Goal: Information Seeking & Learning: Learn about a topic

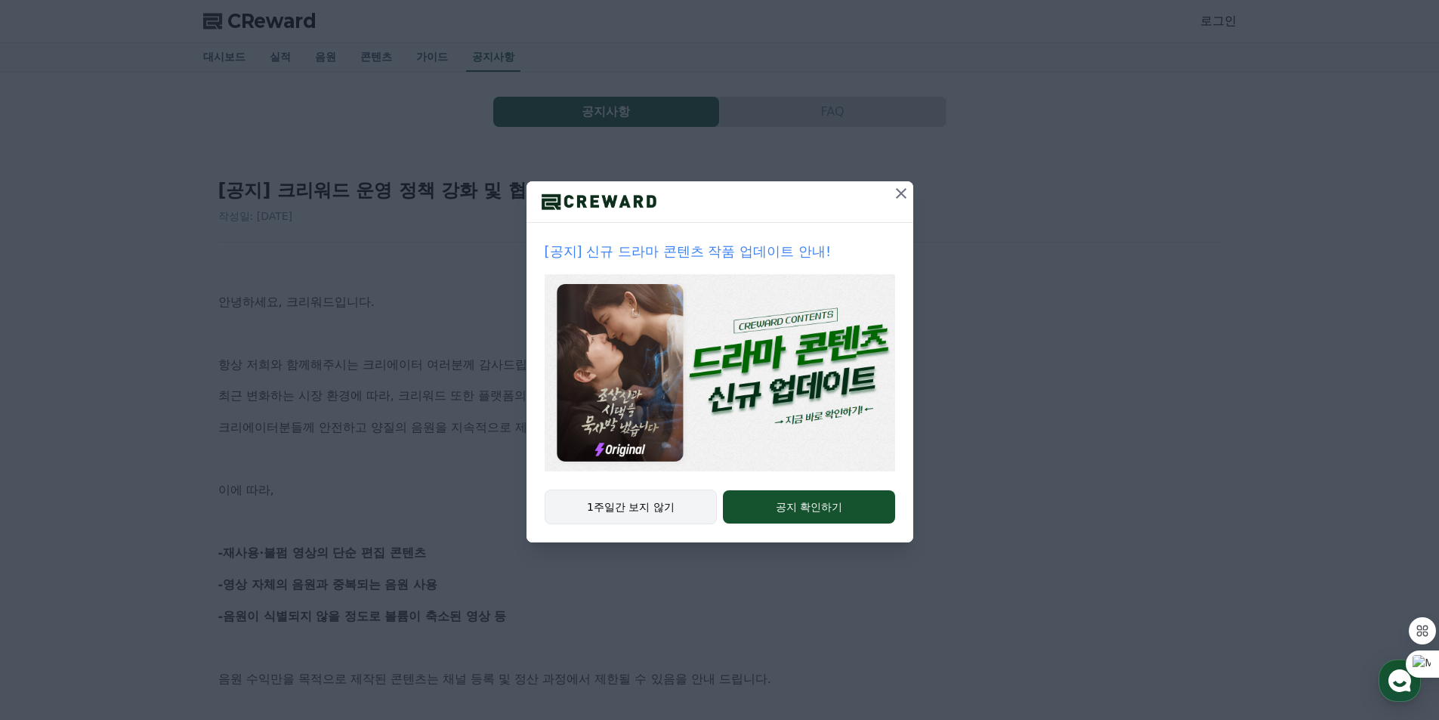
click at [686, 495] on button "1주일간 보지 않기" at bounding box center [631, 507] width 173 height 35
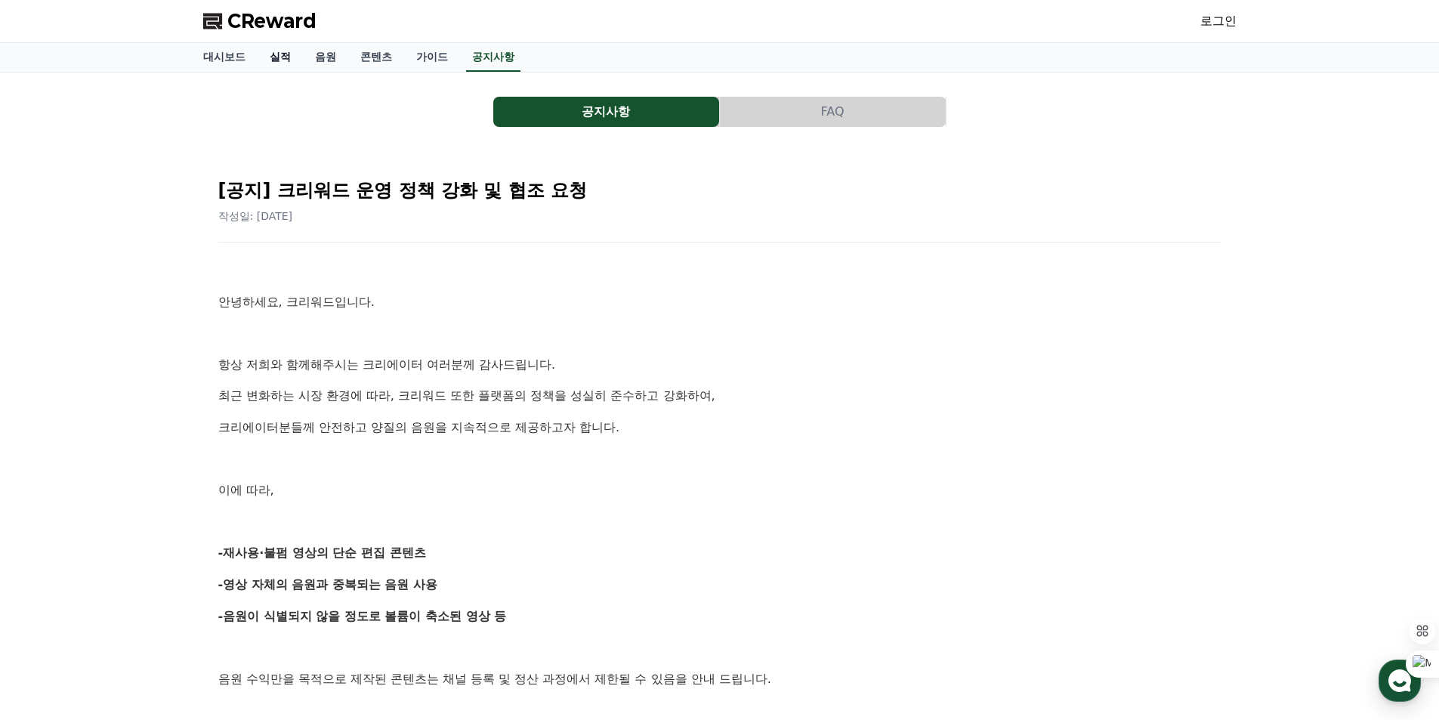
click at [273, 51] on link "실적" at bounding box center [280, 57] width 45 height 29
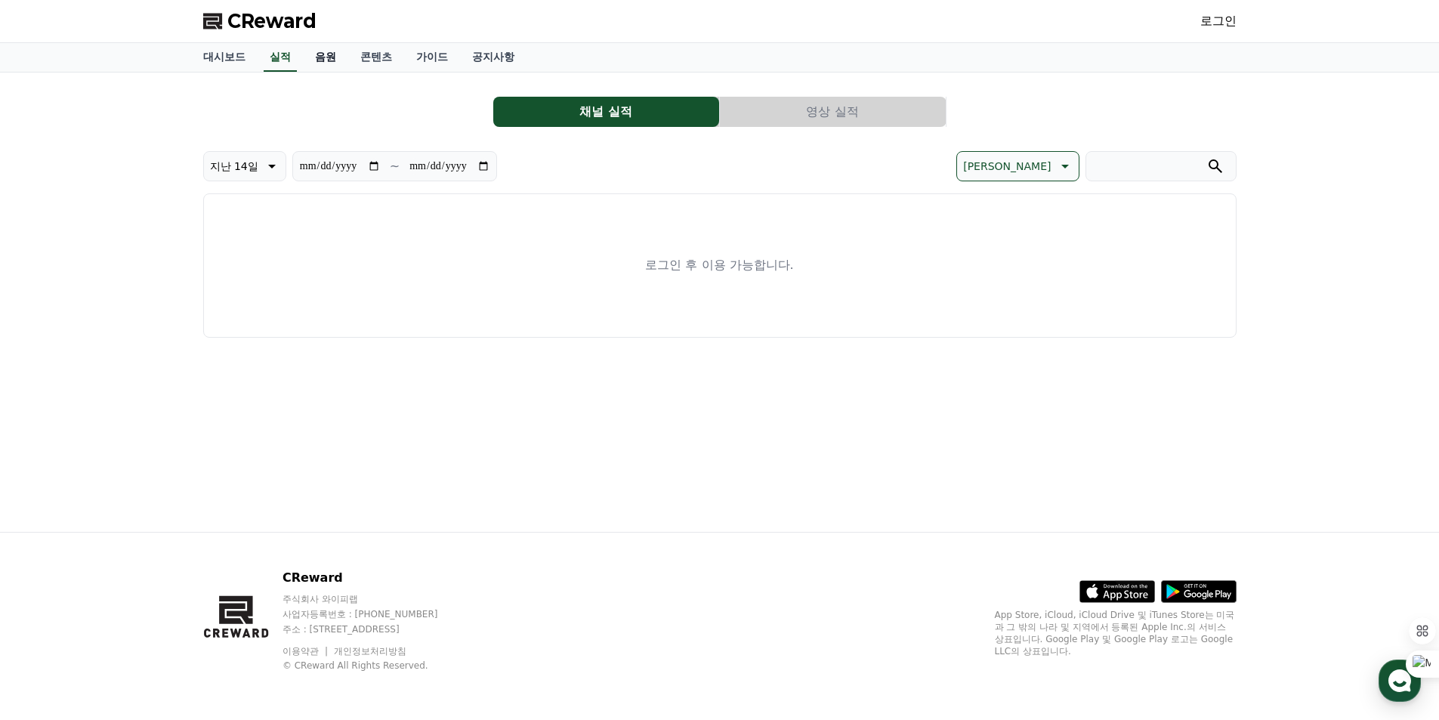
click at [329, 60] on link "음원" at bounding box center [325, 57] width 45 height 29
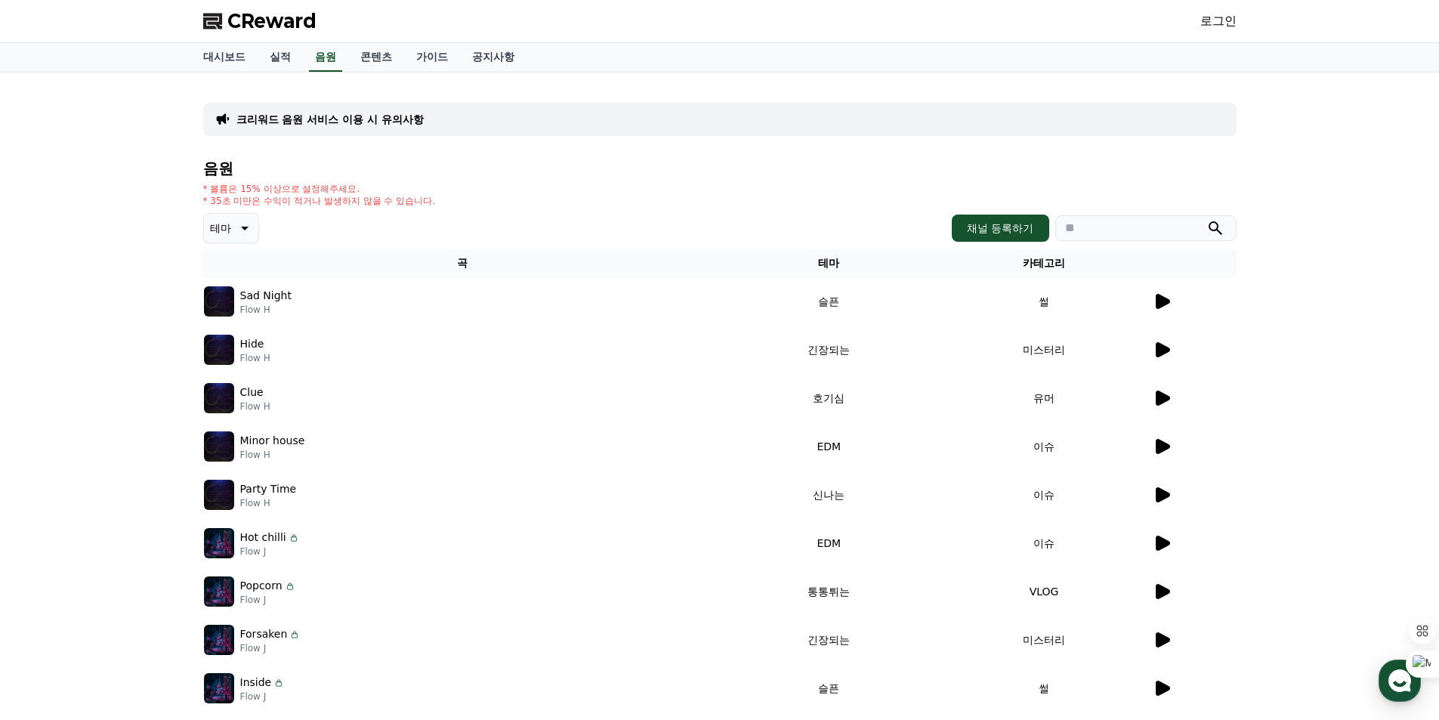
click at [1152, 311] on td at bounding box center [1194, 301] width 85 height 48
click at [1165, 306] on icon at bounding box center [1162, 301] width 18 height 18
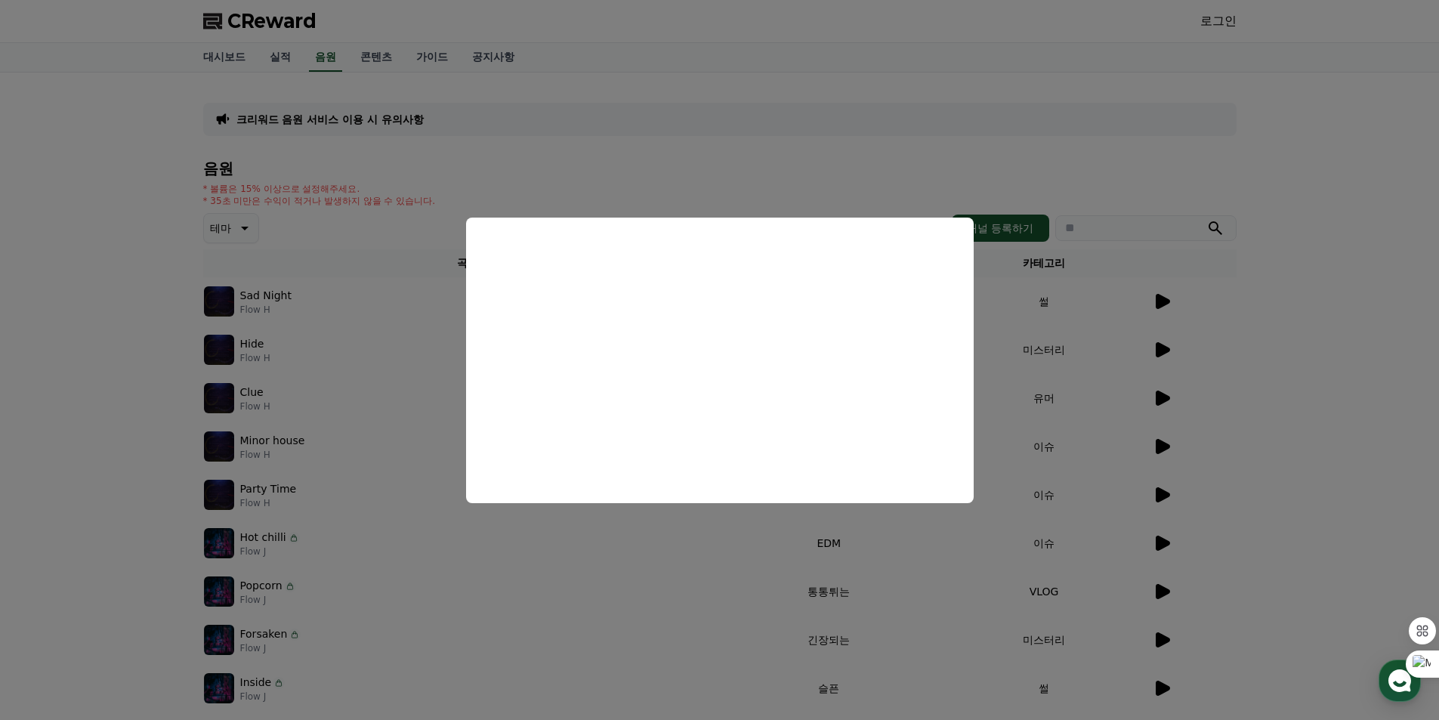
click at [1337, 348] on button "close modal" at bounding box center [719, 360] width 1439 height 720
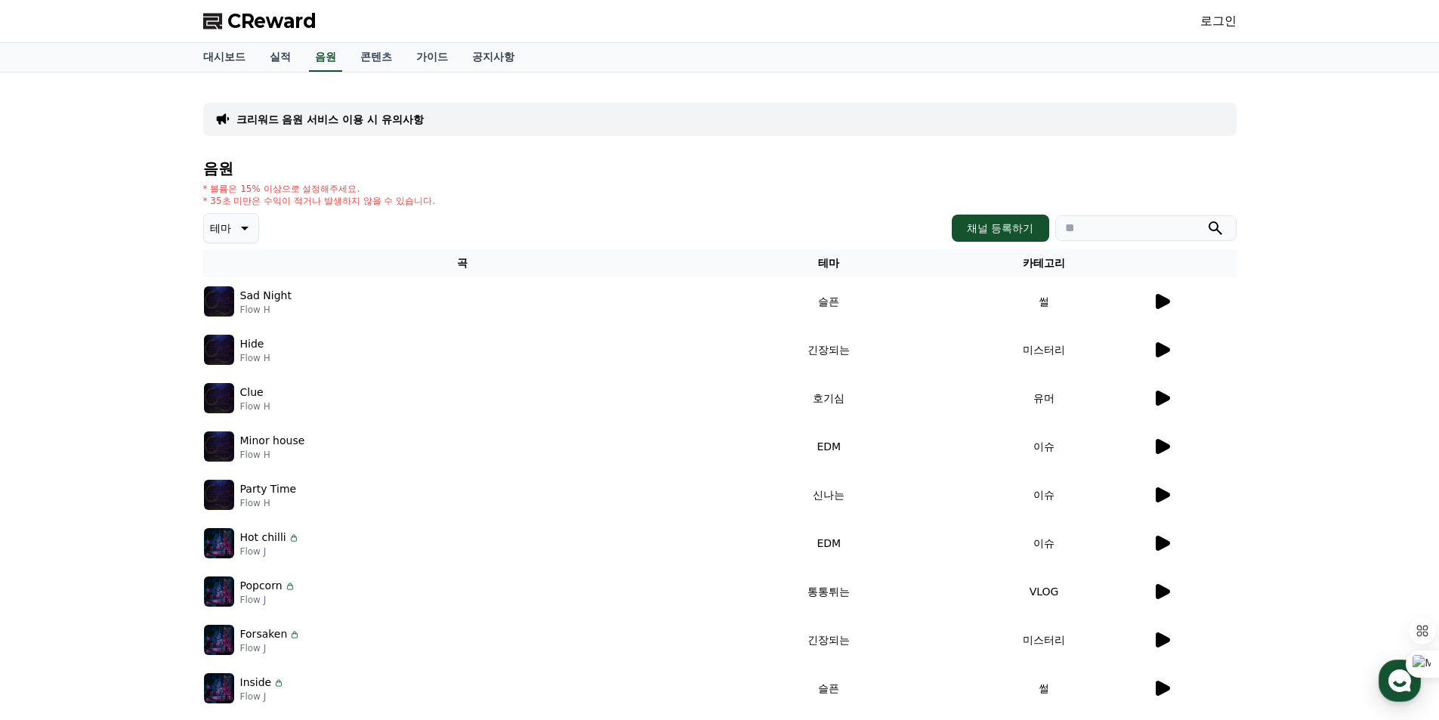
click at [1163, 353] on icon at bounding box center [1163, 349] width 14 height 15
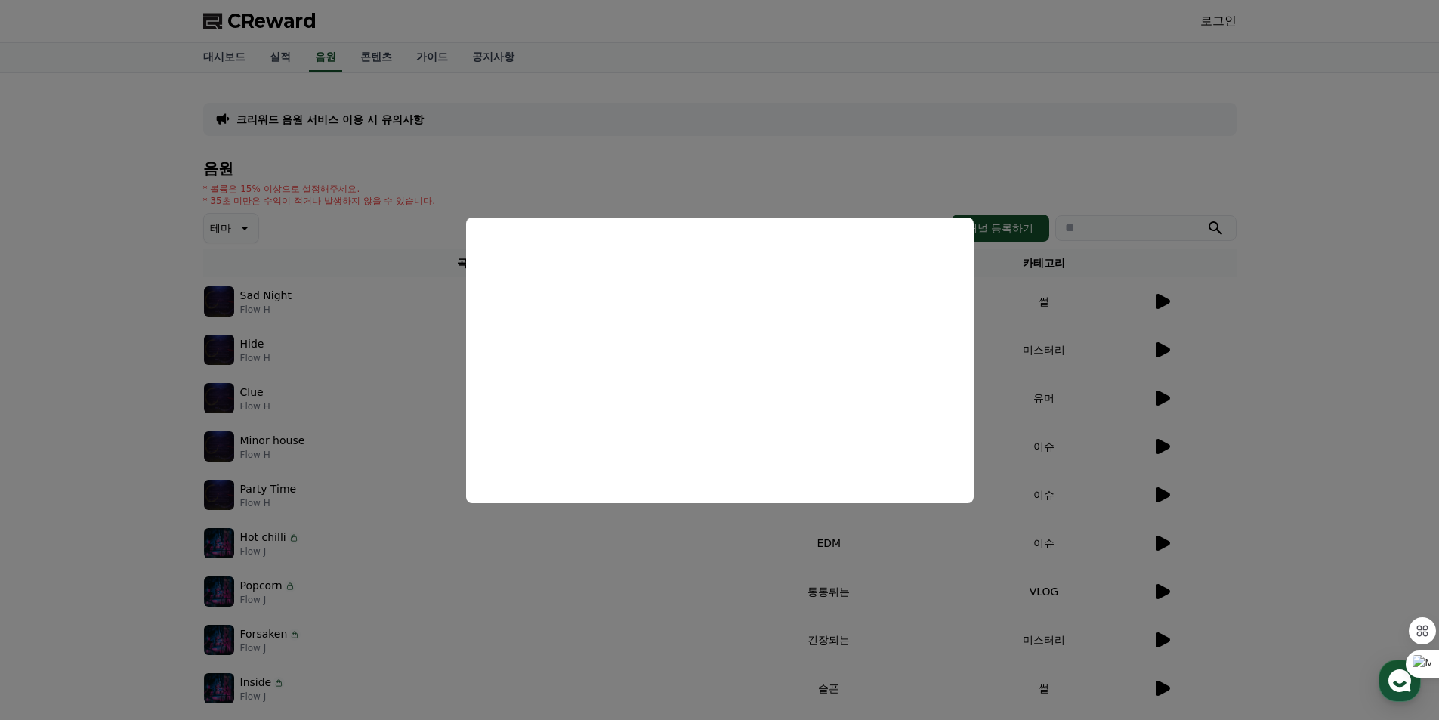
click at [1356, 376] on button "close modal" at bounding box center [719, 360] width 1439 height 720
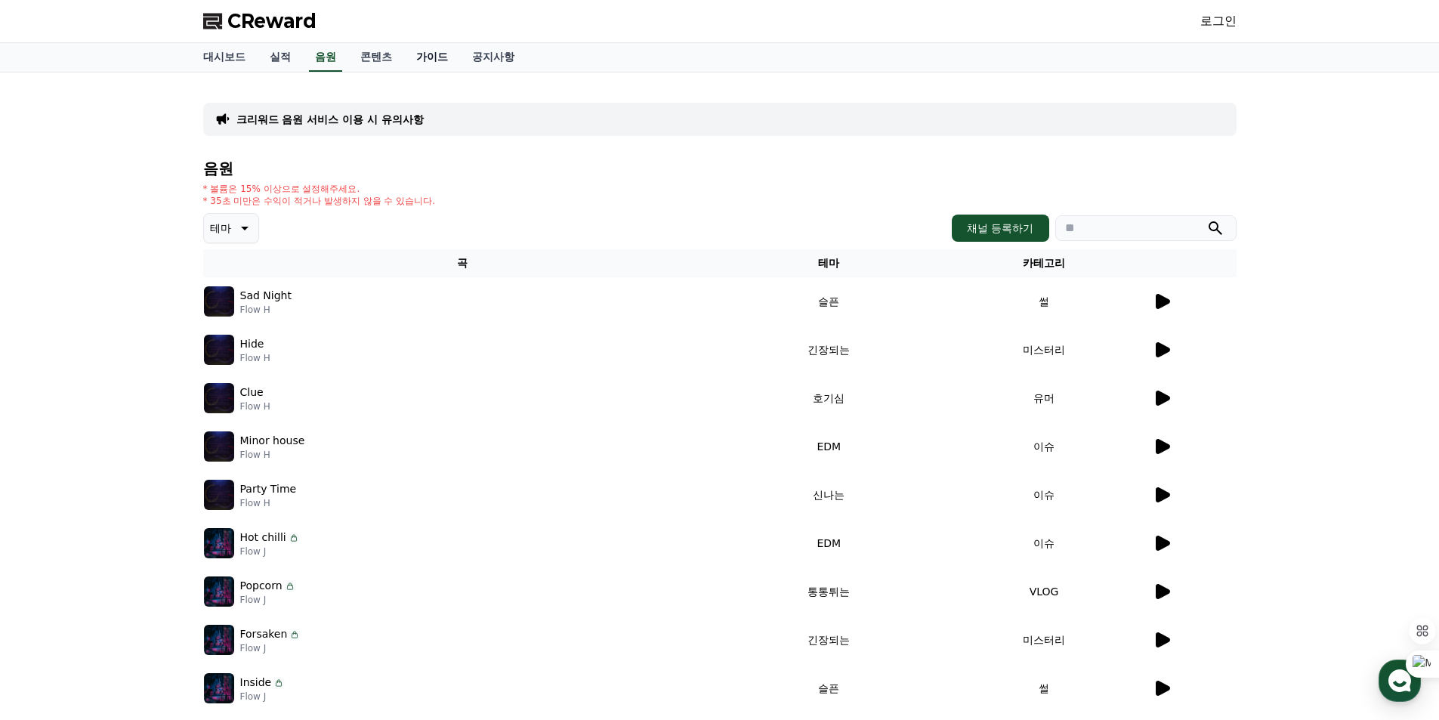
click at [428, 60] on link "가이드" at bounding box center [432, 57] width 56 height 29
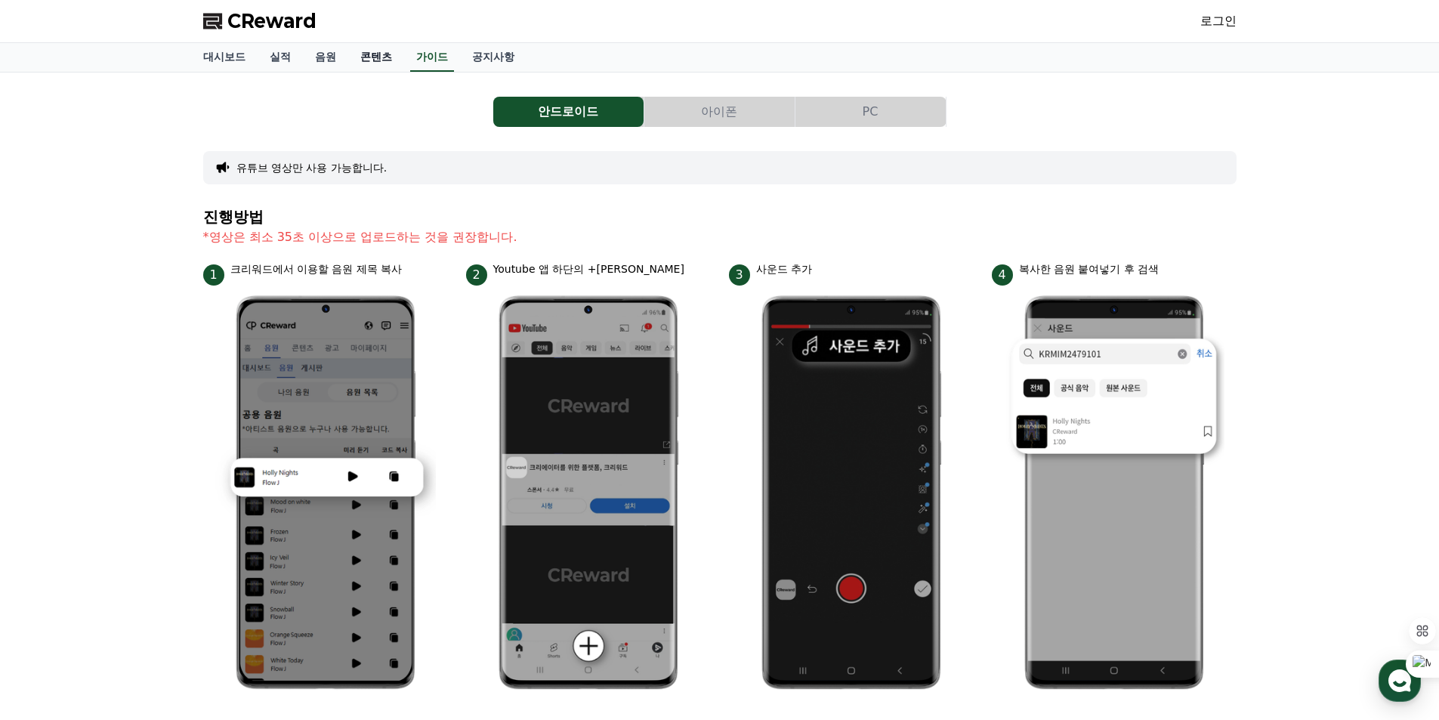
click at [380, 60] on link "콘텐츠" at bounding box center [376, 57] width 56 height 29
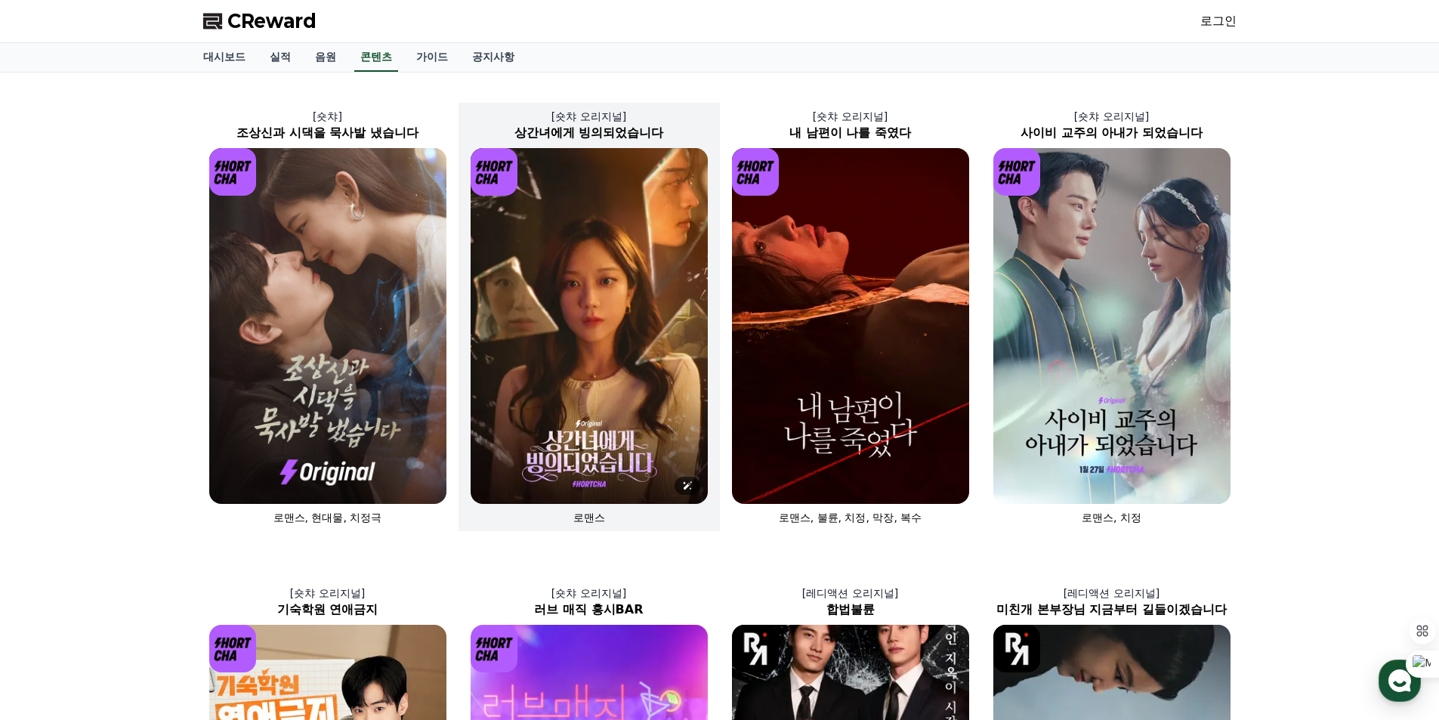
click at [618, 252] on img at bounding box center [589, 326] width 237 height 356
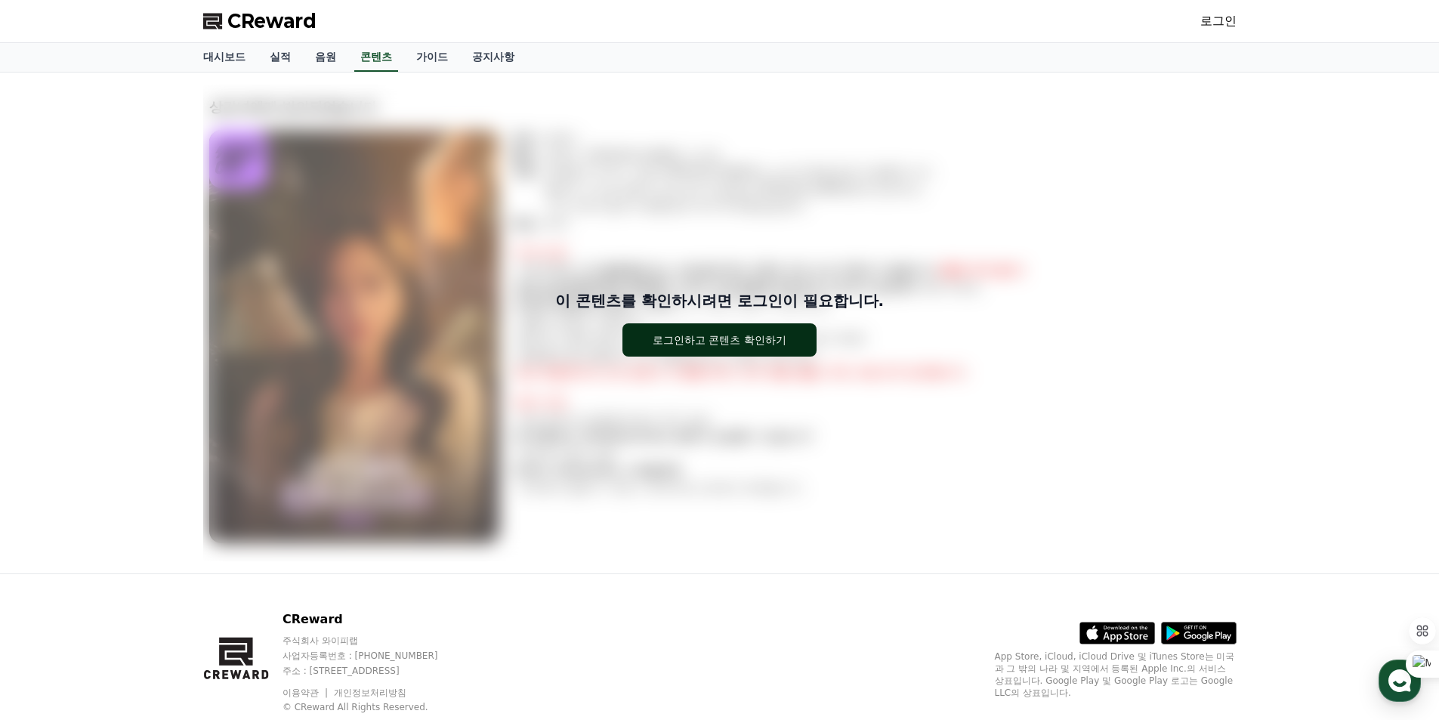
click at [754, 348] on button "로그인하고 콘텐츠 확인하기" at bounding box center [720, 339] width 194 height 33
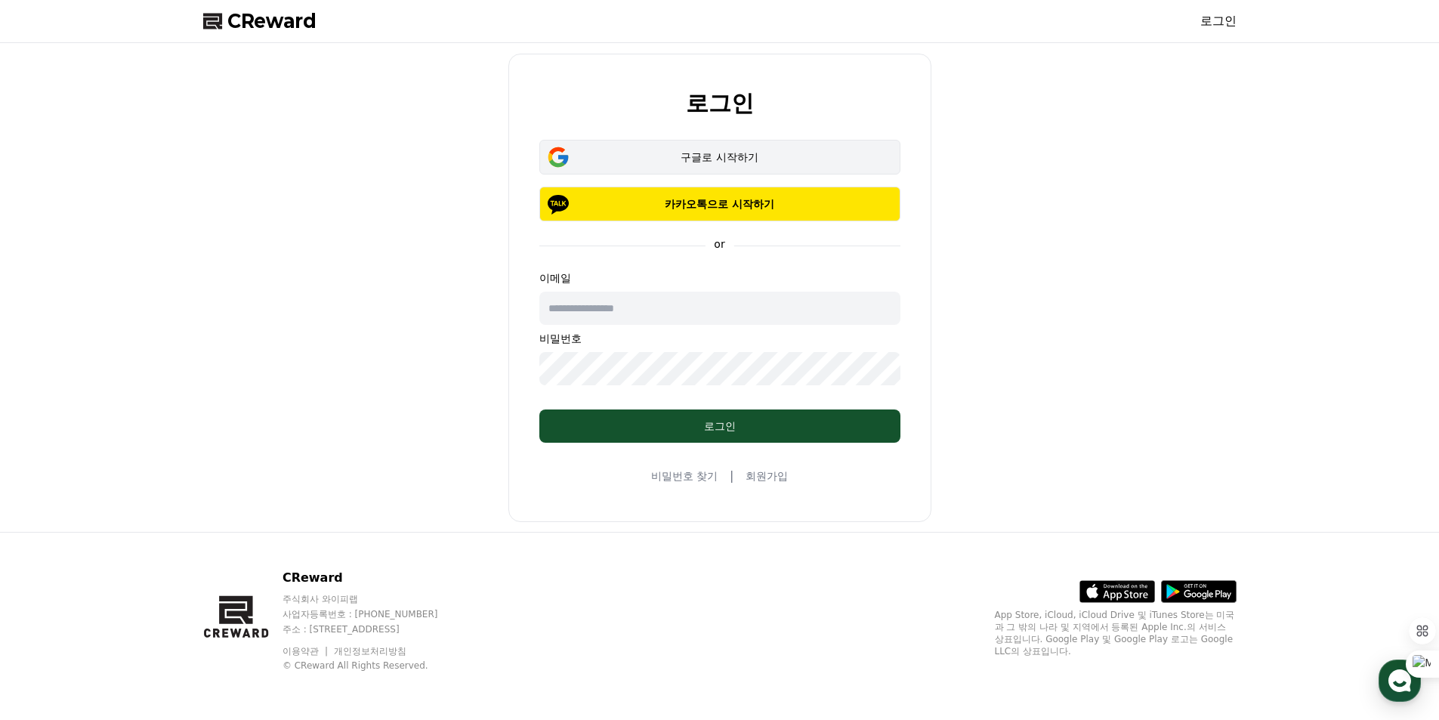
click at [712, 159] on div "구글로 시작하기" at bounding box center [719, 157] width 317 height 15
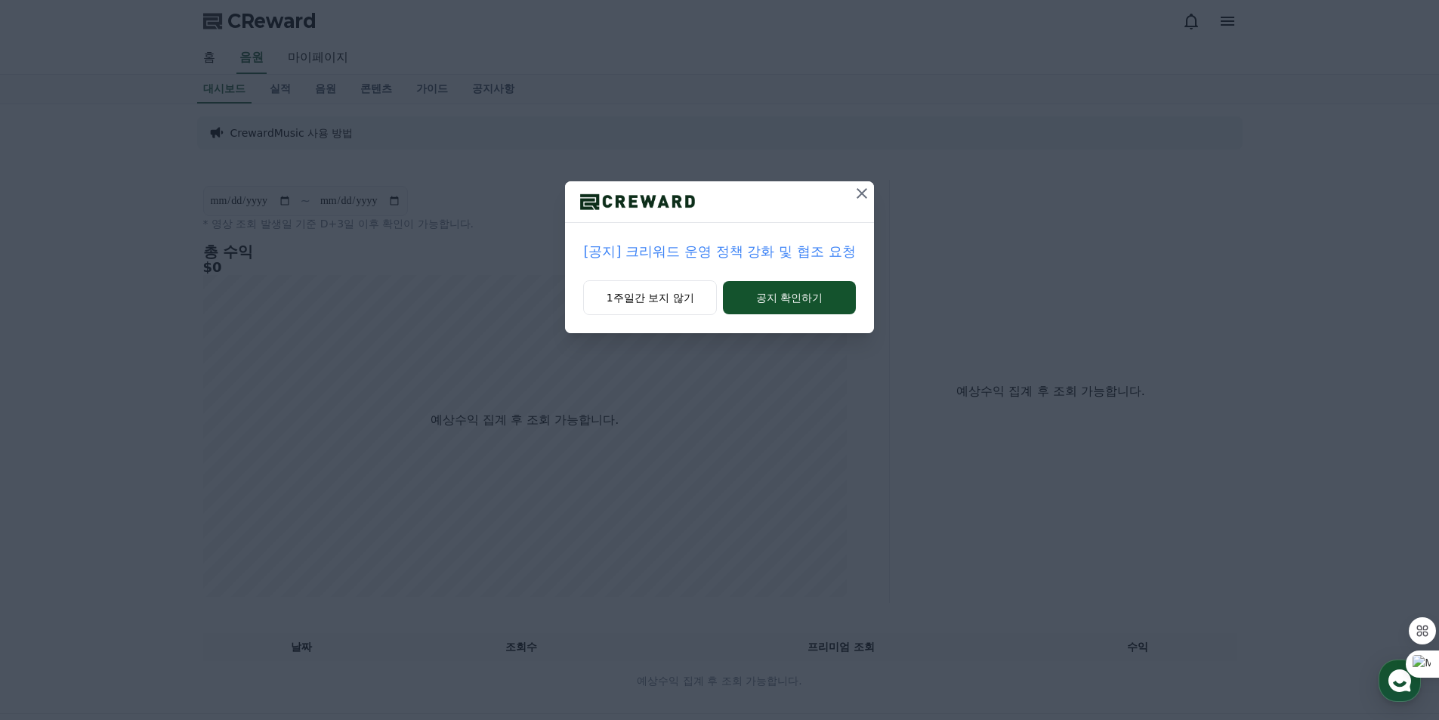
click at [861, 192] on icon at bounding box center [862, 193] width 11 height 11
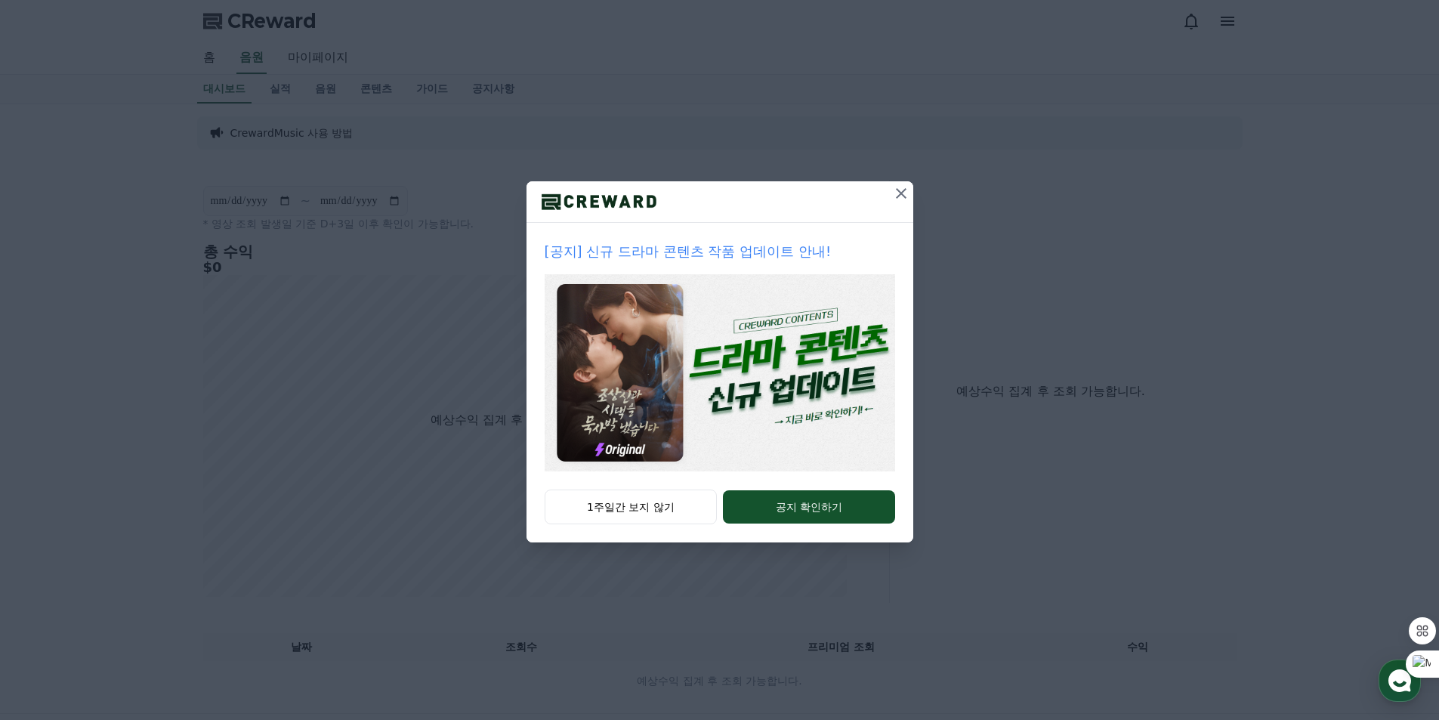
click at [861, 192] on div at bounding box center [720, 202] width 387 height 42
click at [903, 198] on icon at bounding box center [901, 193] width 18 height 18
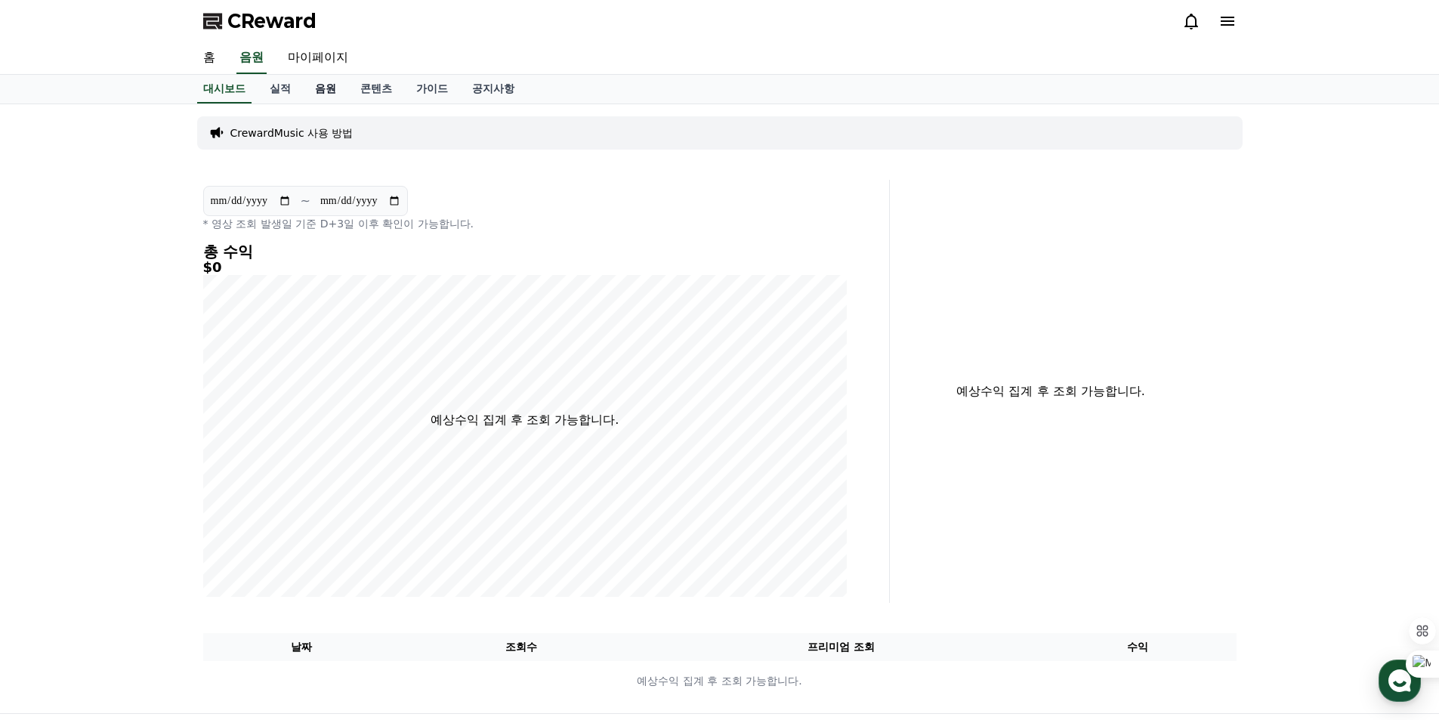
click at [321, 95] on link "음원" at bounding box center [325, 89] width 45 height 29
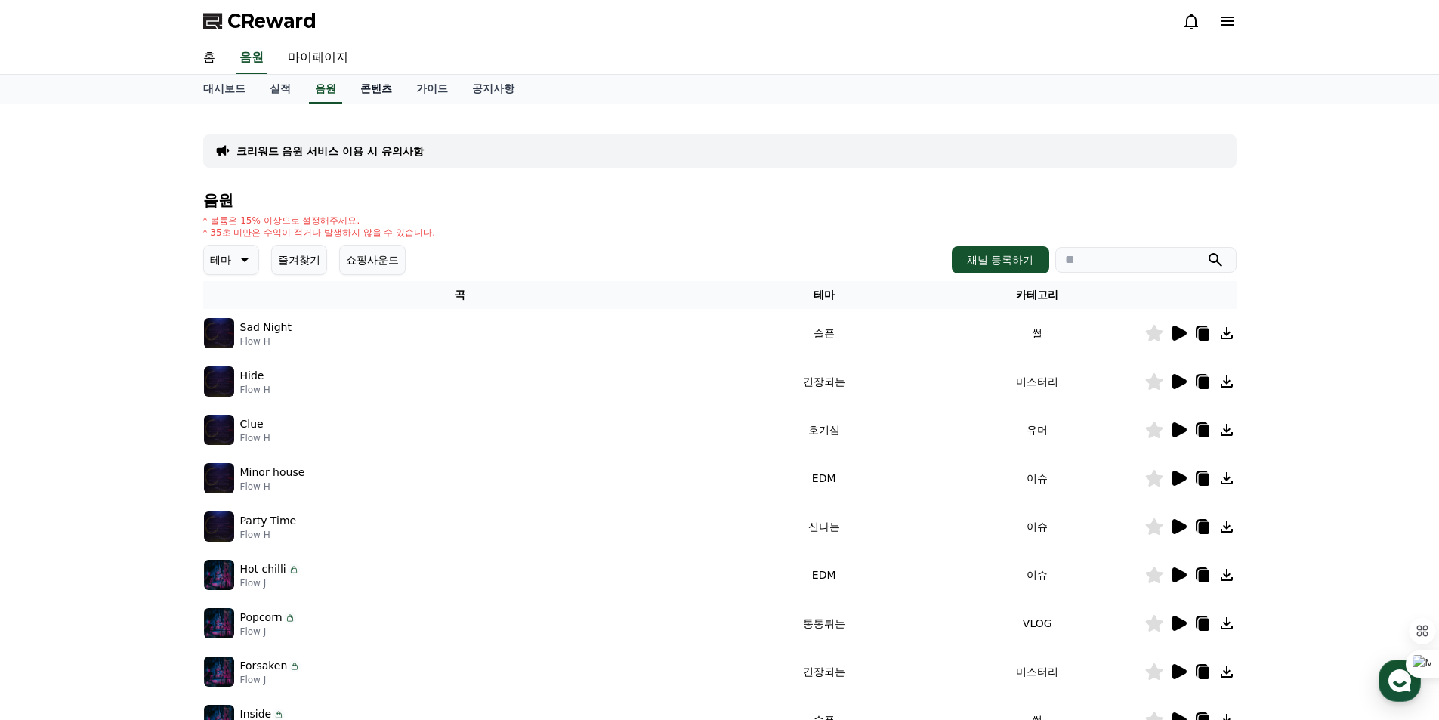
click at [363, 91] on link "콘텐츠" at bounding box center [376, 89] width 56 height 29
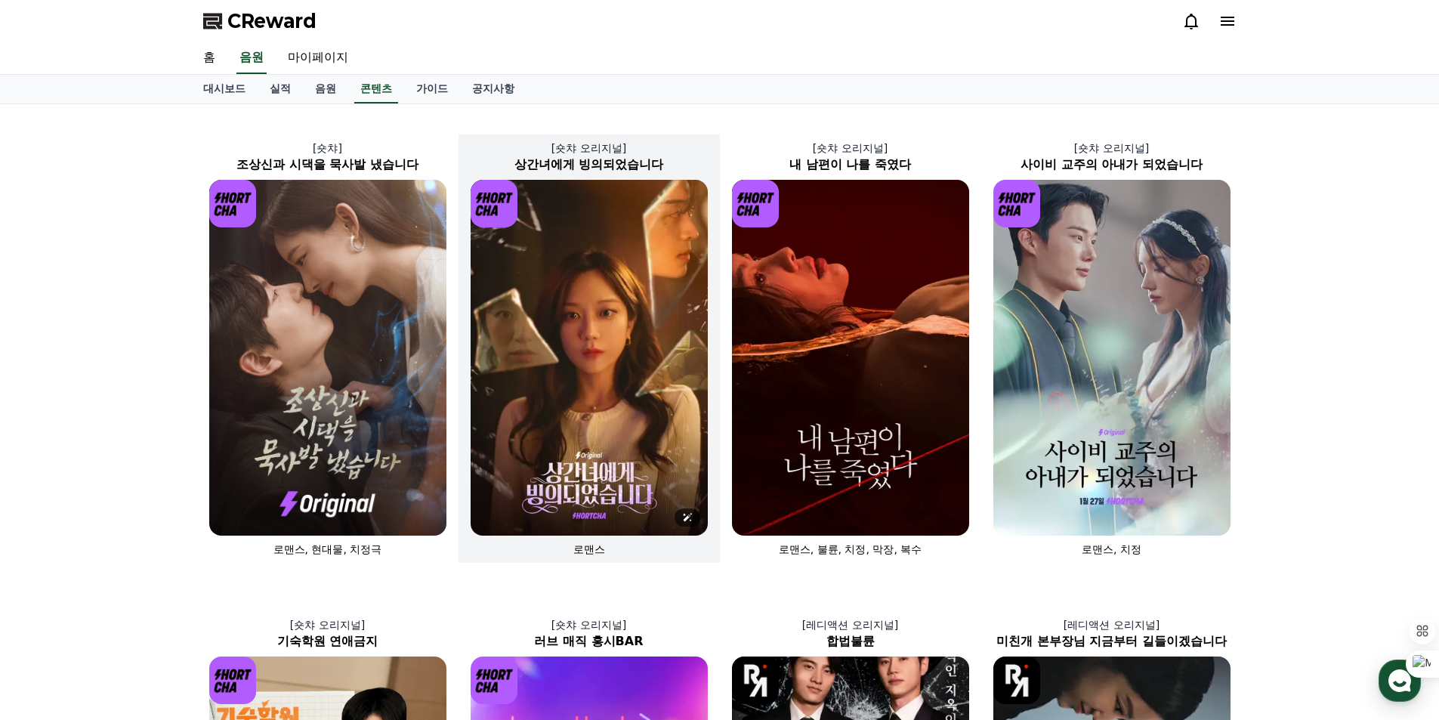
click at [614, 457] on img at bounding box center [589, 358] width 237 height 356
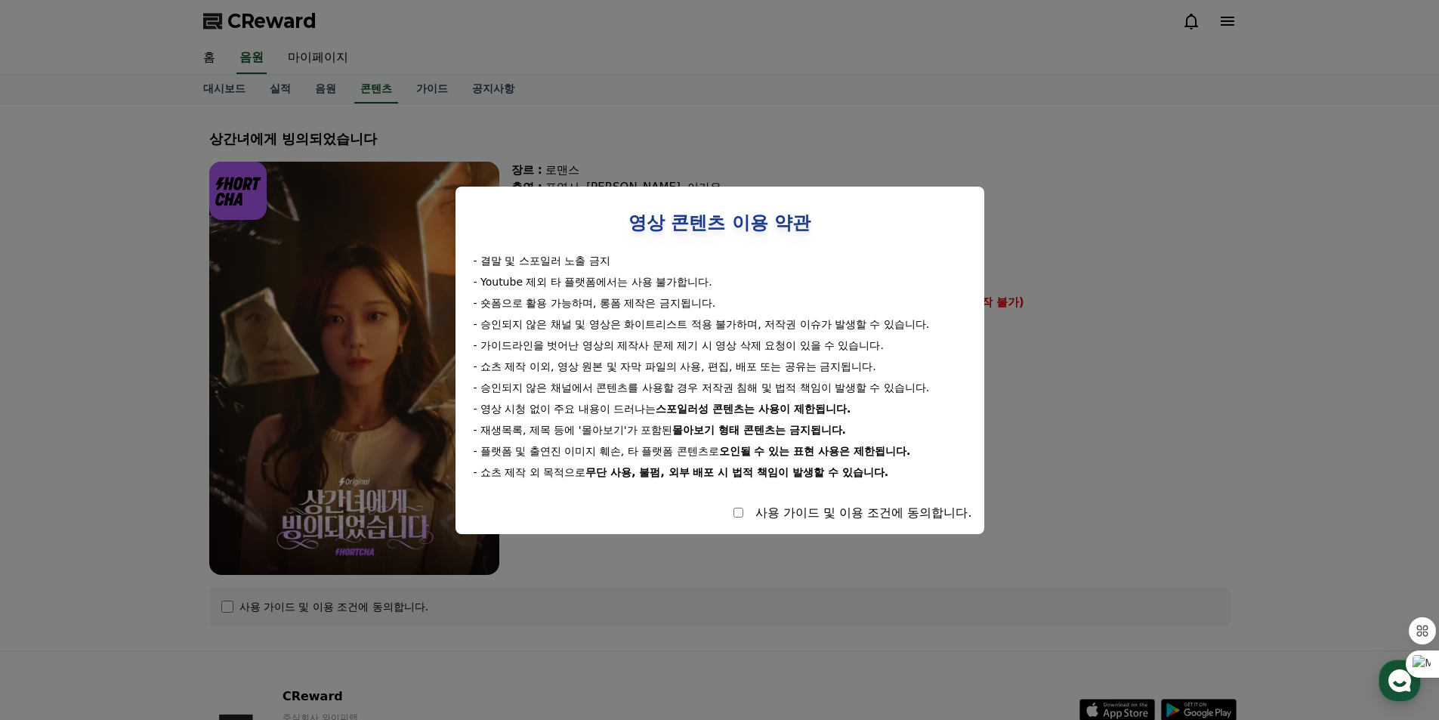
select select
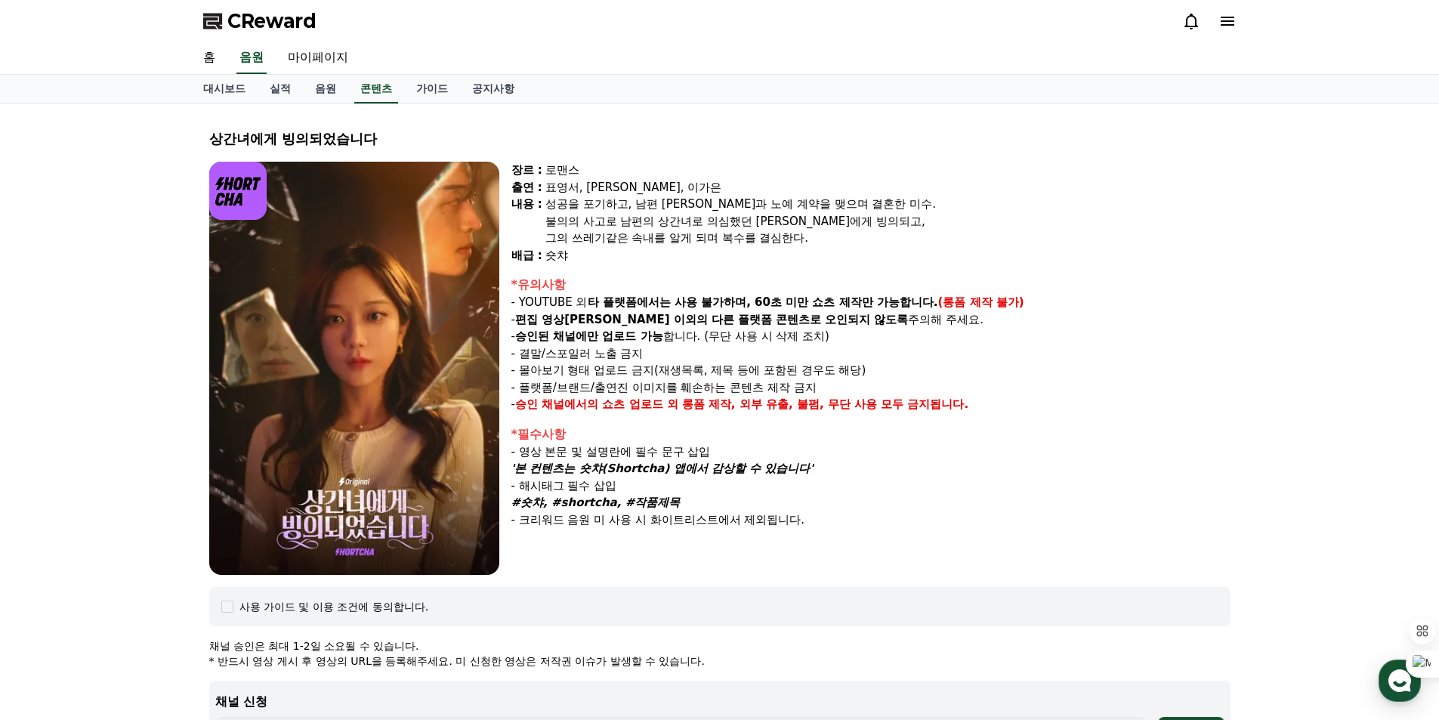
scroll to position [302, 0]
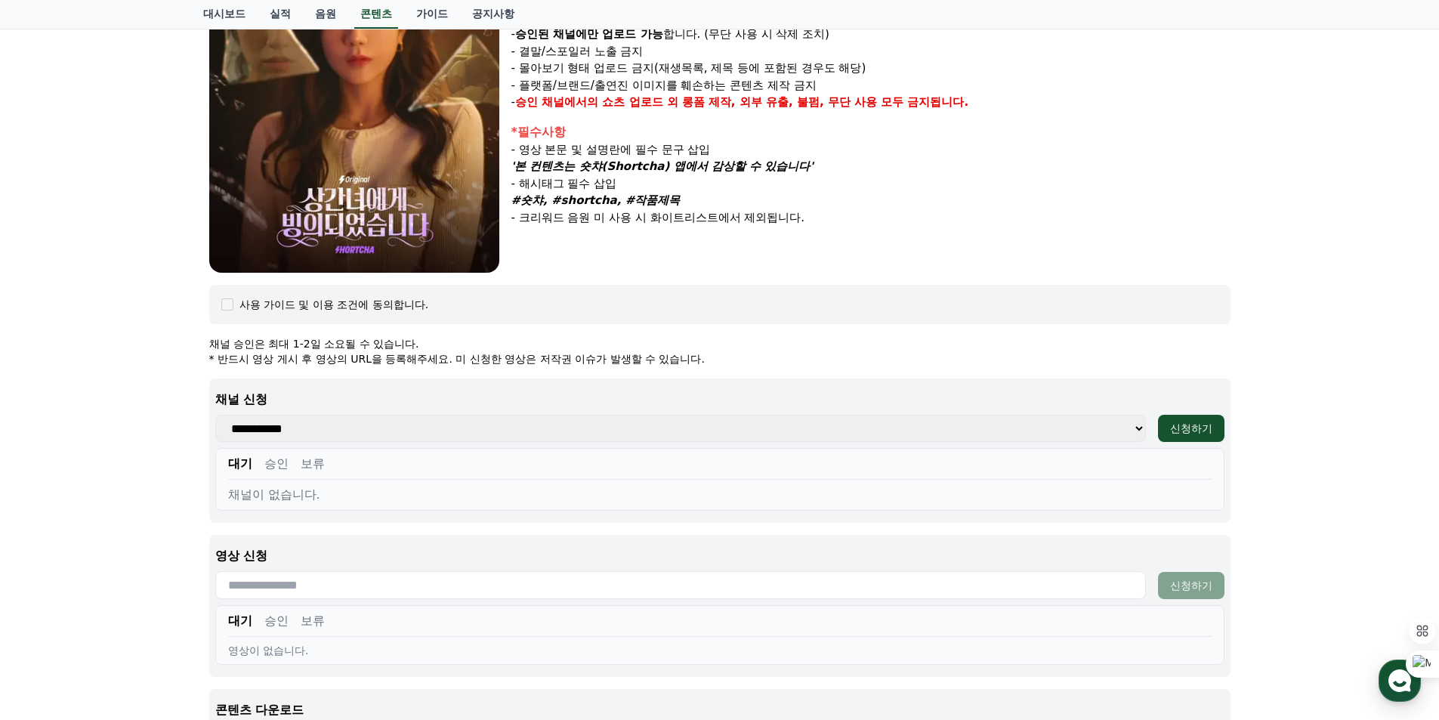
click at [1099, 423] on select "**********" at bounding box center [680, 428] width 931 height 27
click at [1096, 427] on select "**********" at bounding box center [680, 428] width 931 height 27
click at [1134, 427] on select "**********" at bounding box center [680, 428] width 931 height 27
click at [1138, 430] on select "**********" at bounding box center [680, 428] width 931 height 27
click at [1016, 428] on select "**********" at bounding box center [680, 428] width 931 height 27
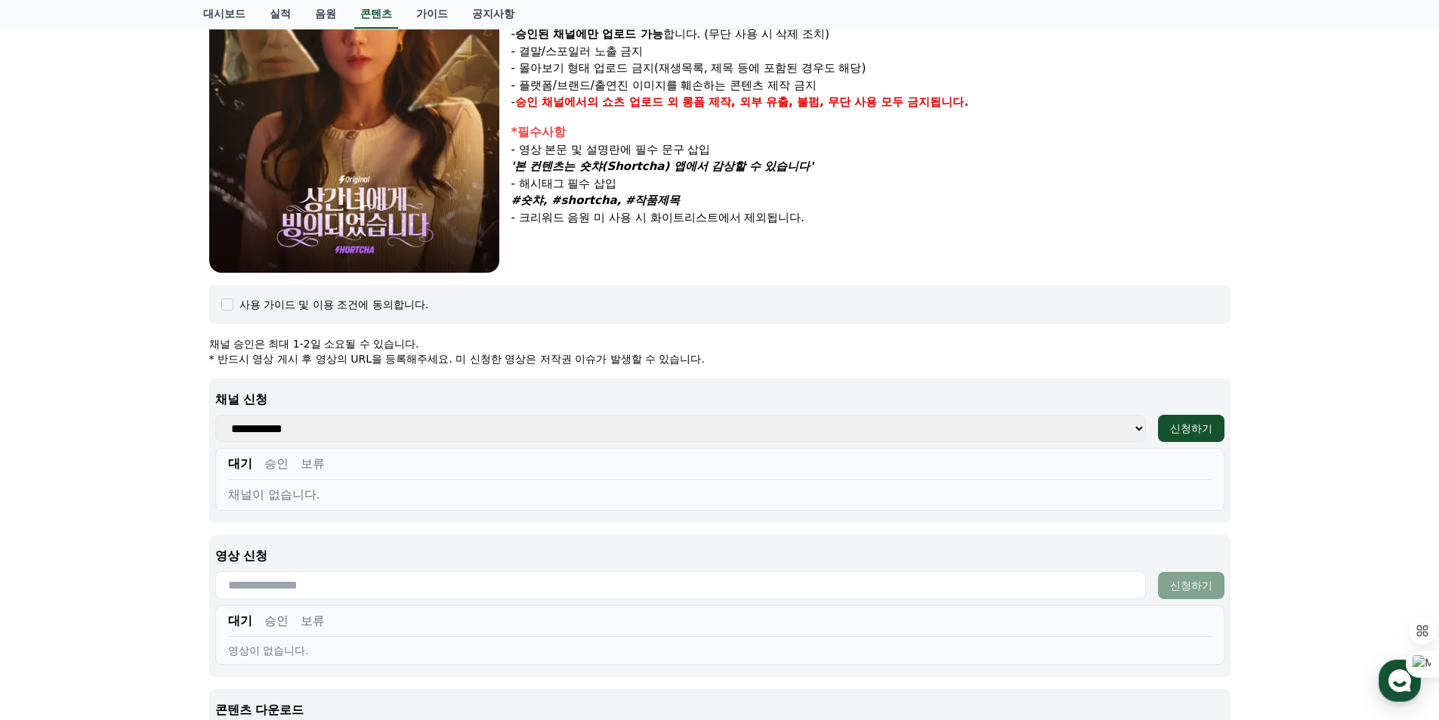
click at [1016, 428] on select "**********" at bounding box center [680, 428] width 931 height 27
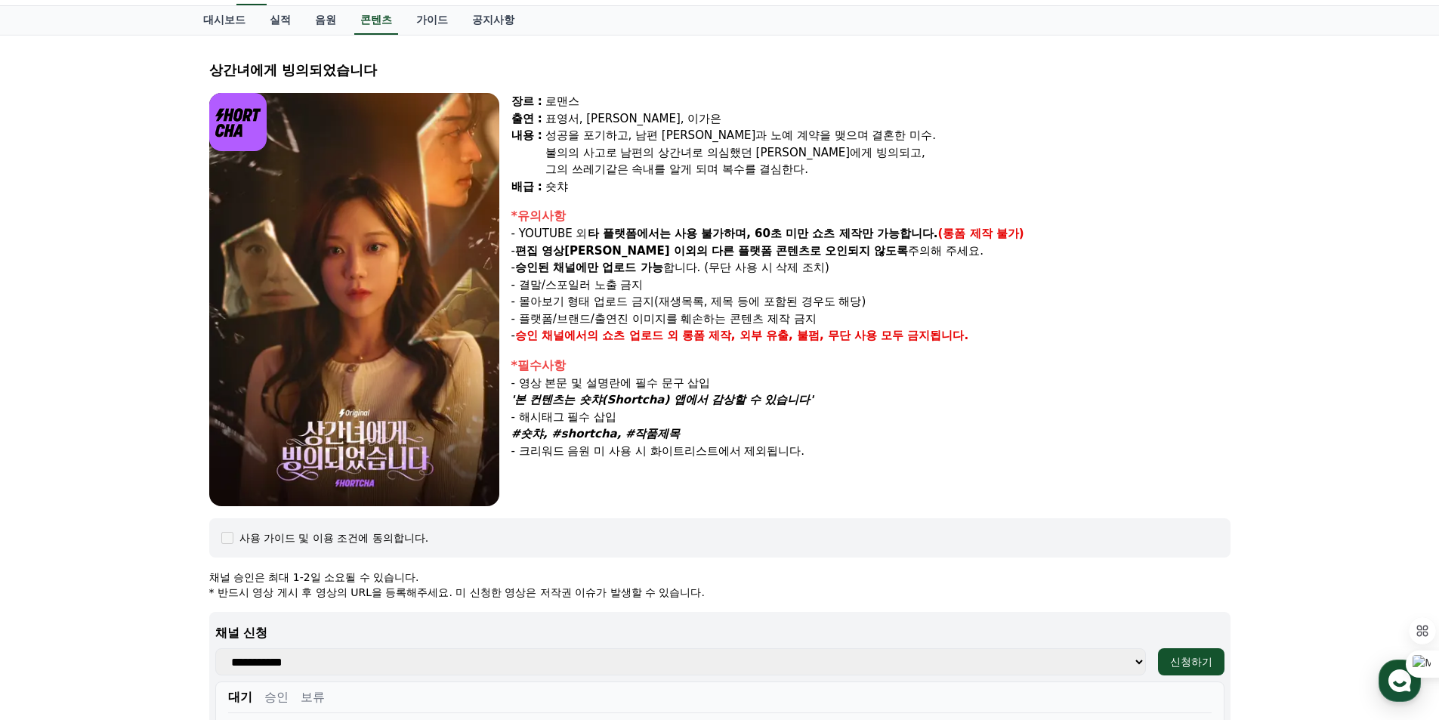
scroll to position [0, 0]
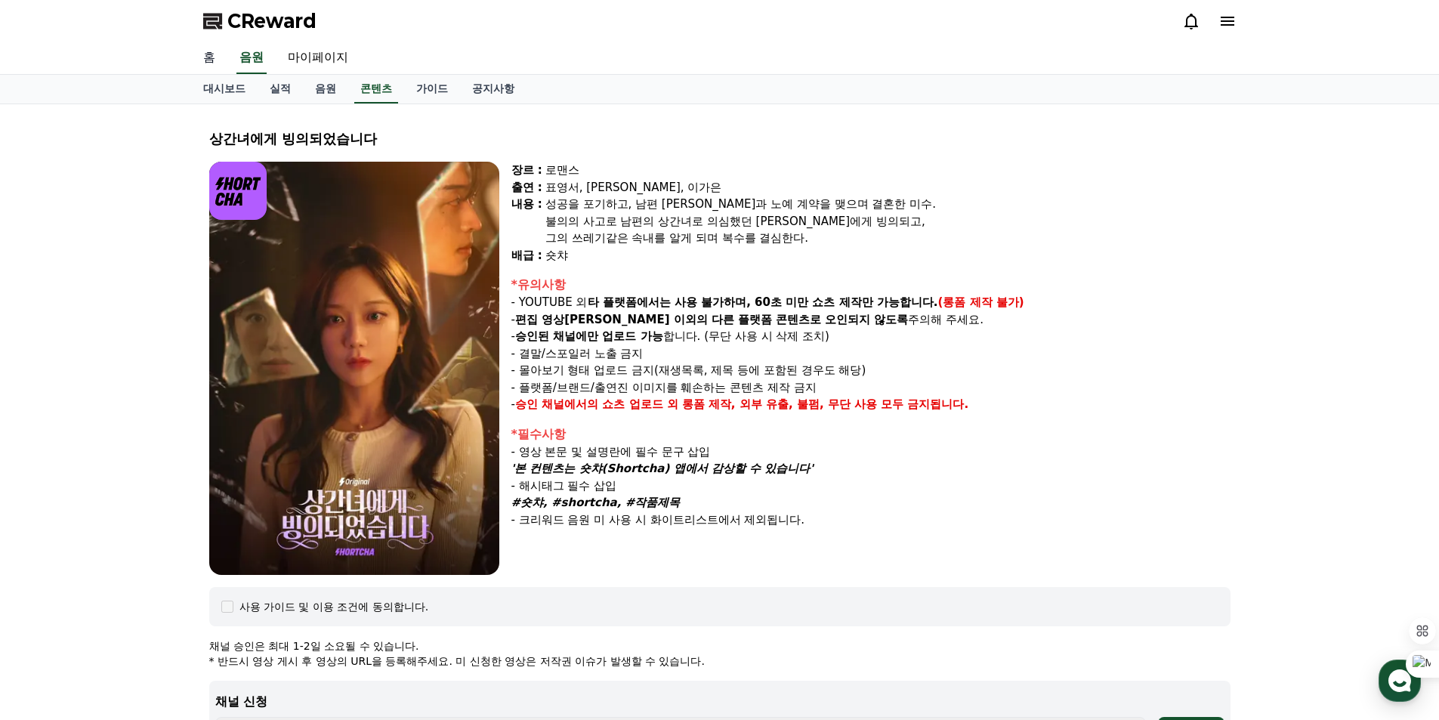
click at [209, 63] on link "홈" at bounding box center [209, 58] width 36 height 32
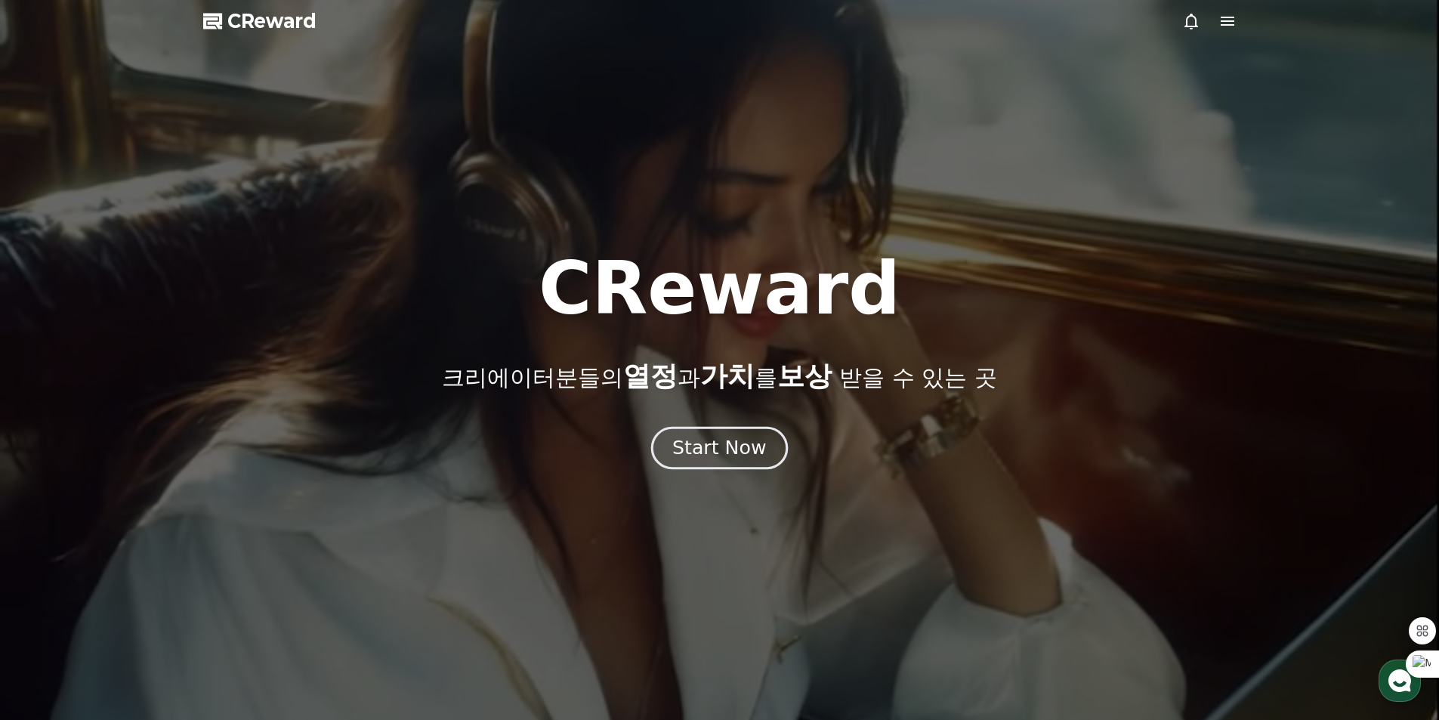
click at [762, 458] on div "Start Now" at bounding box center [719, 448] width 94 height 26
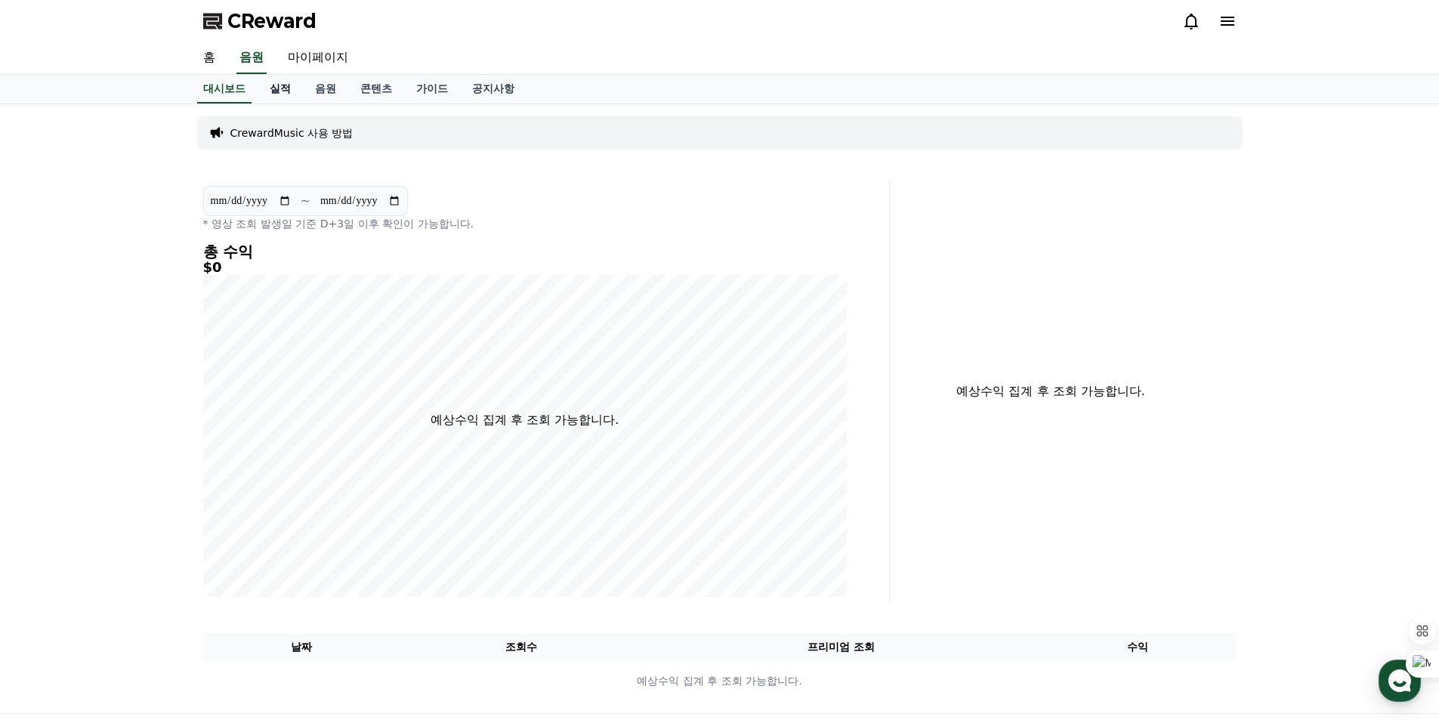
click at [284, 95] on link "실적" at bounding box center [280, 89] width 45 height 29
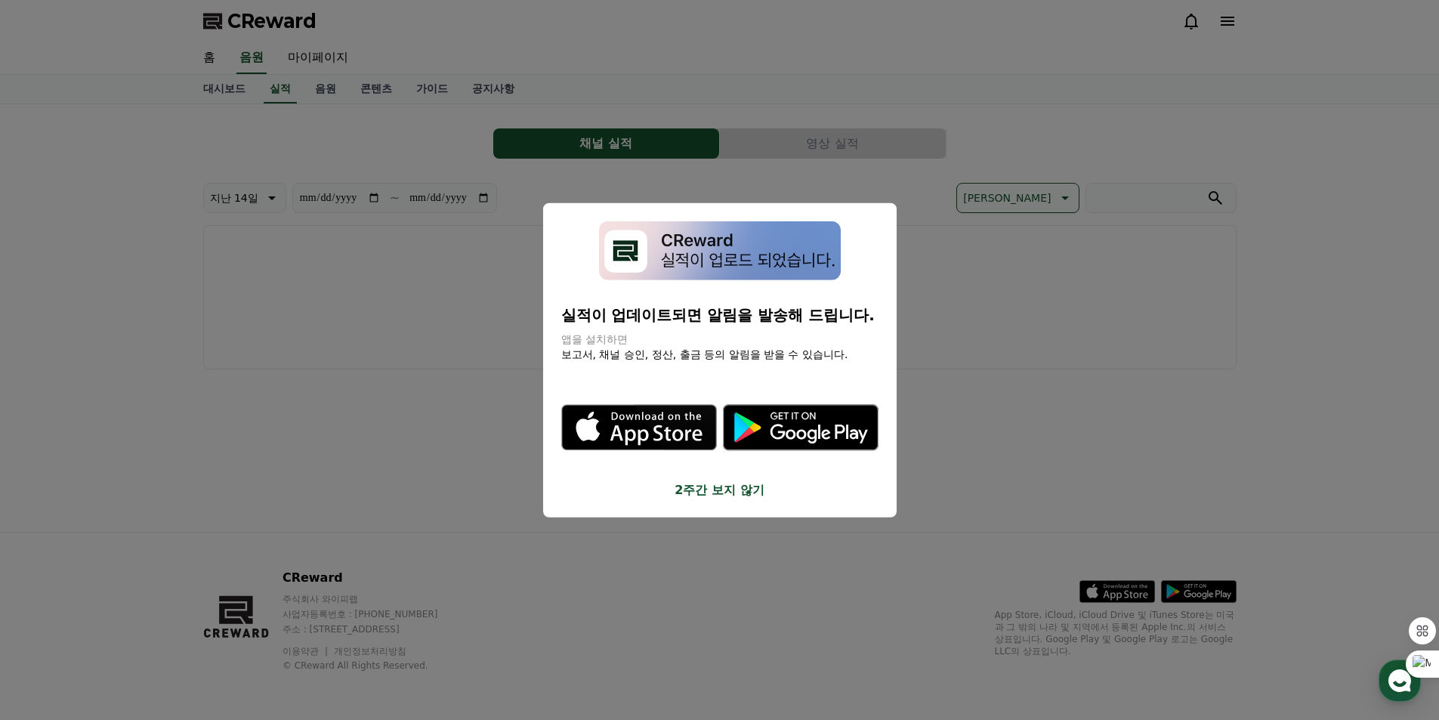
click at [737, 490] on button "2주간 보지 않기" at bounding box center [719, 490] width 317 height 18
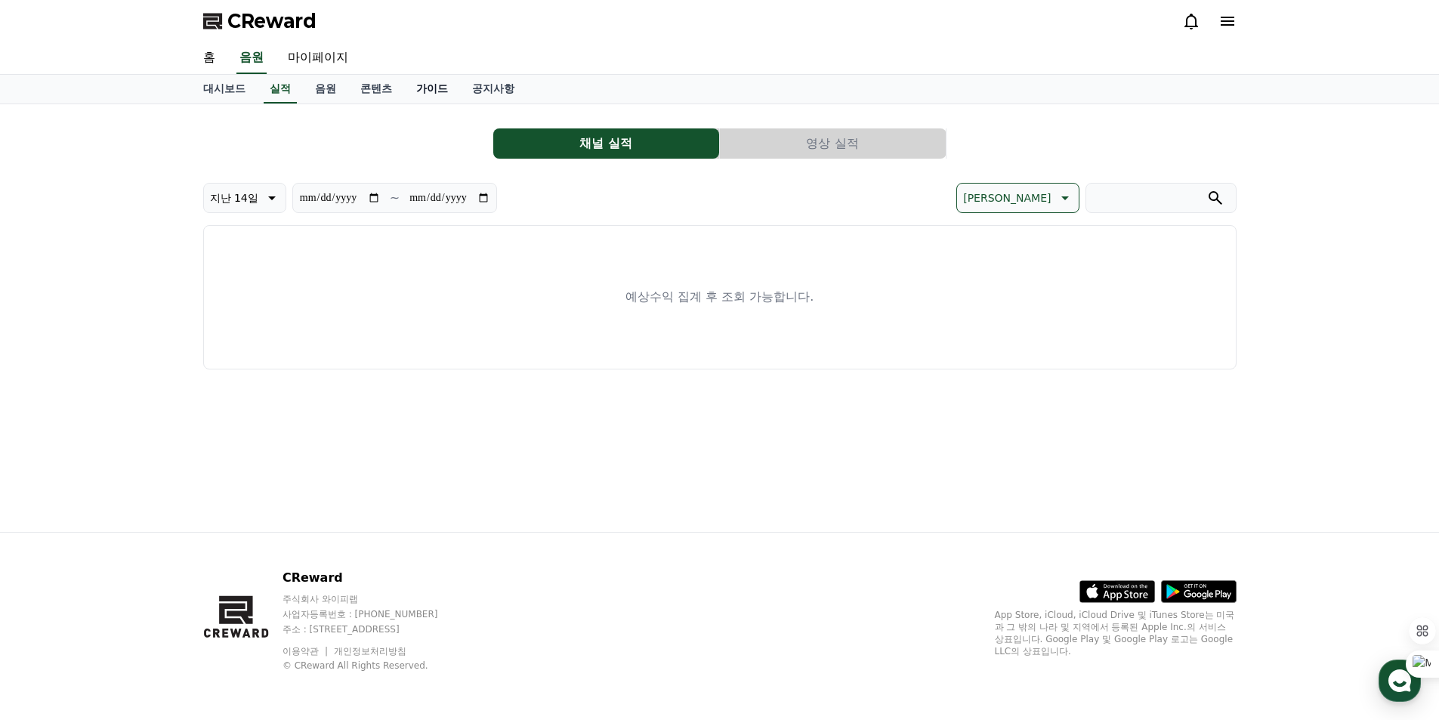
click at [426, 94] on link "가이드" at bounding box center [432, 89] width 56 height 29
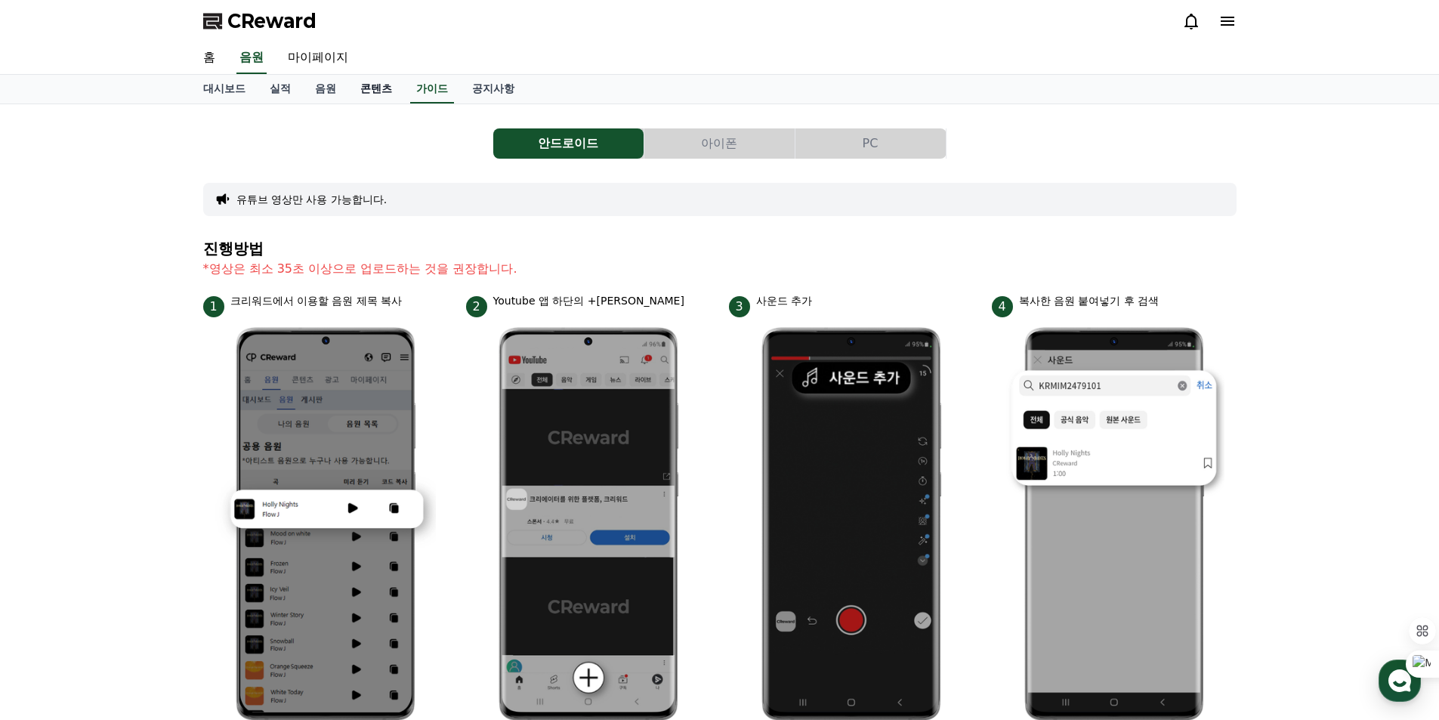
click at [379, 90] on link "콘텐츠" at bounding box center [376, 89] width 56 height 29
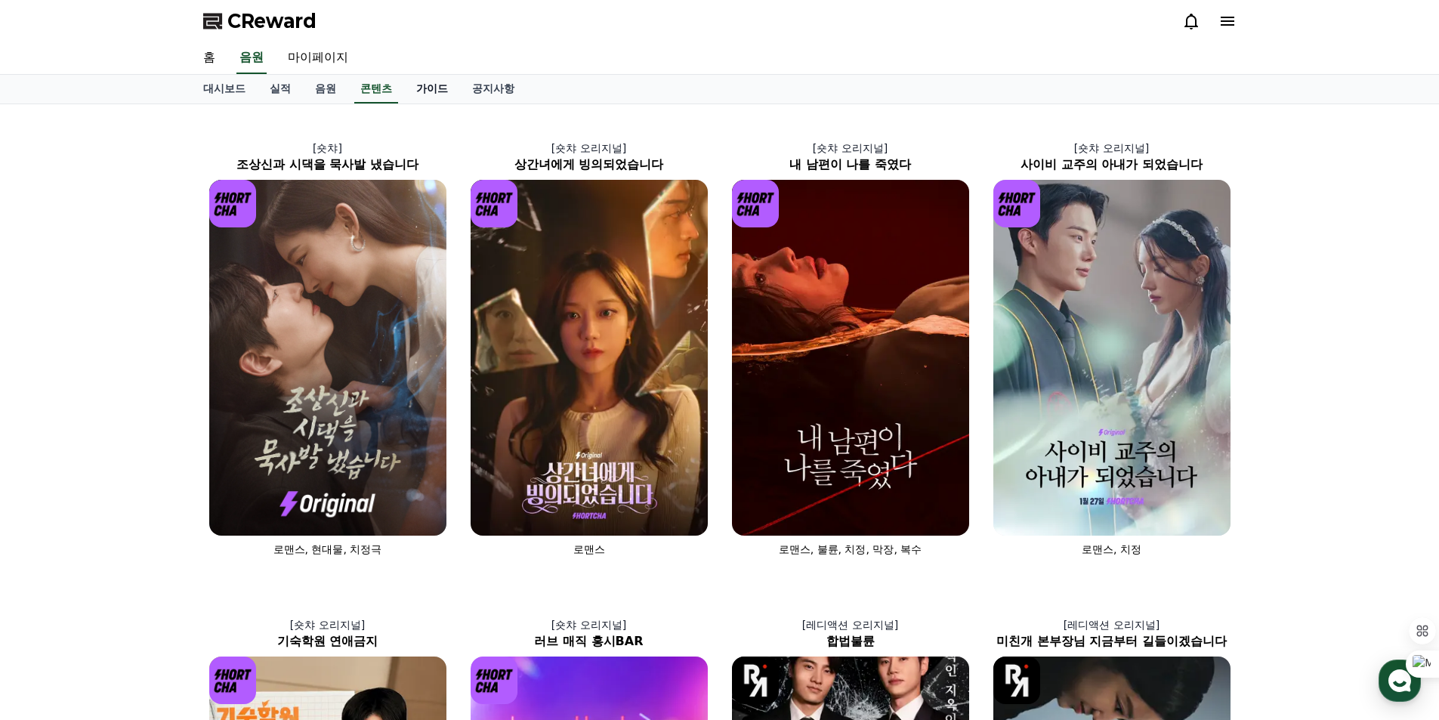
click at [426, 89] on link "가이드" at bounding box center [432, 89] width 56 height 29
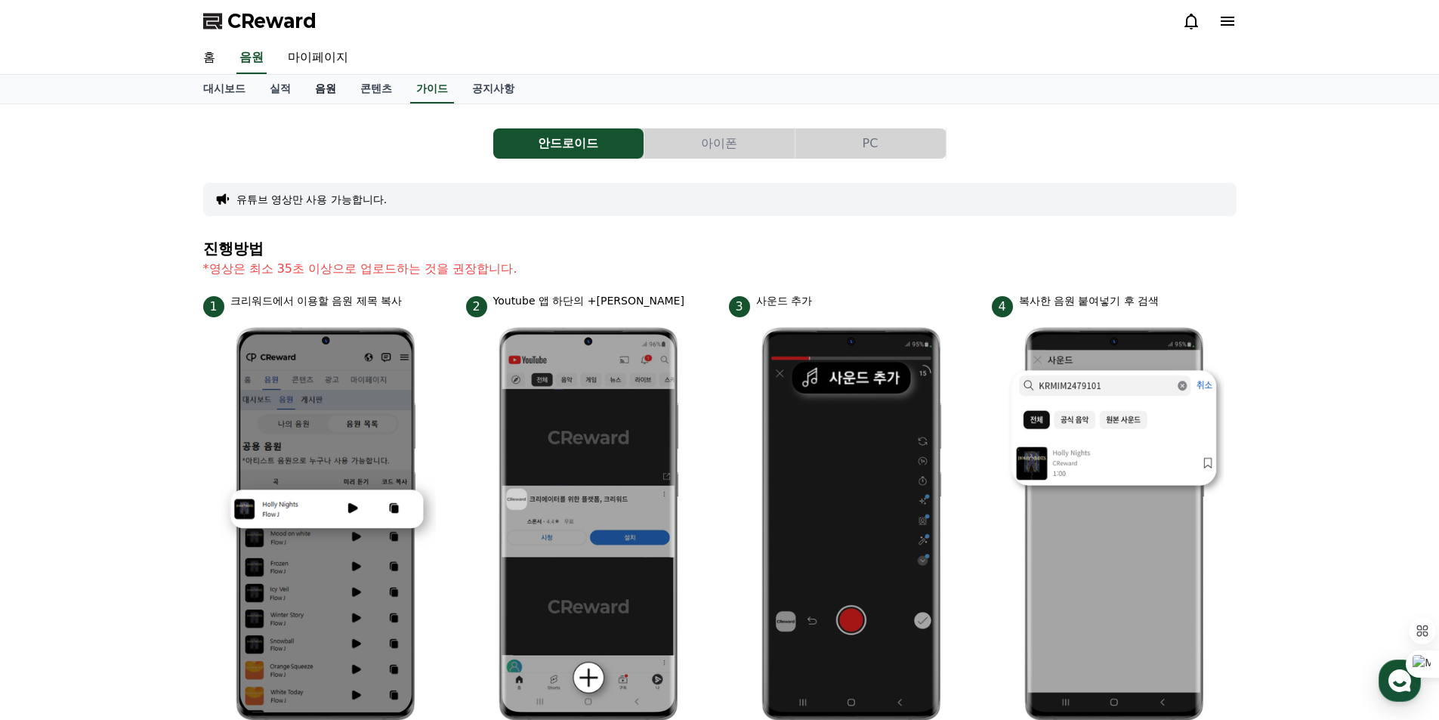
click at [334, 91] on link "음원" at bounding box center [325, 89] width 45 height 29
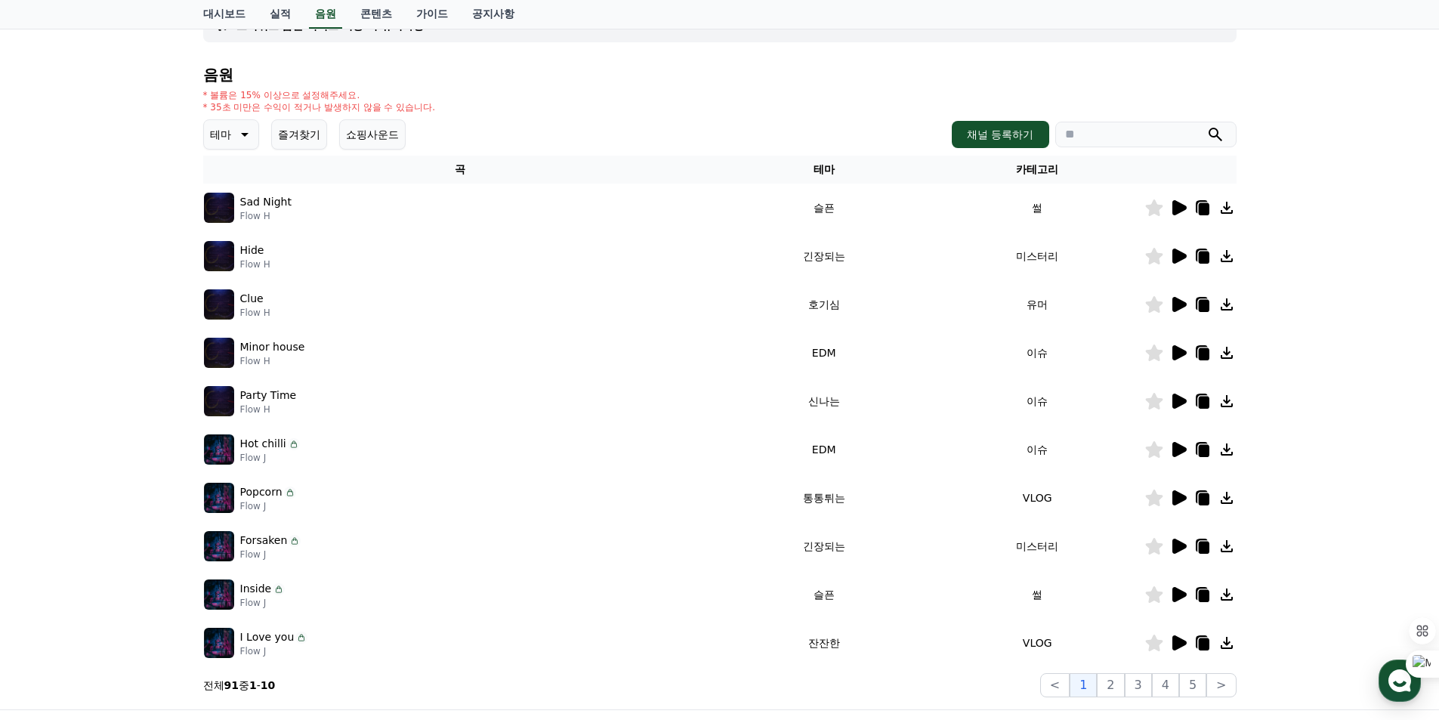
scroll to position [302, 0]
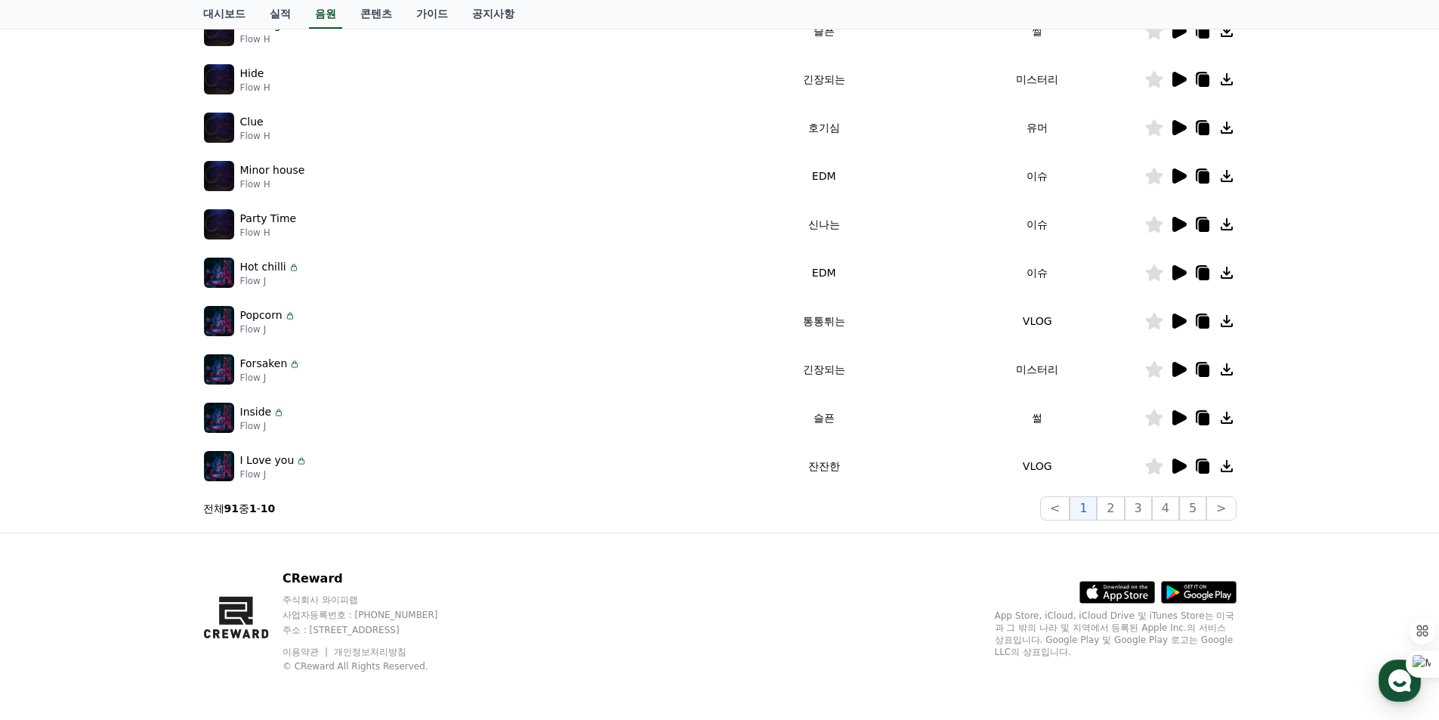
click at [1177, 474] on icon at bounding box center [1179, 466] width 18 height 18
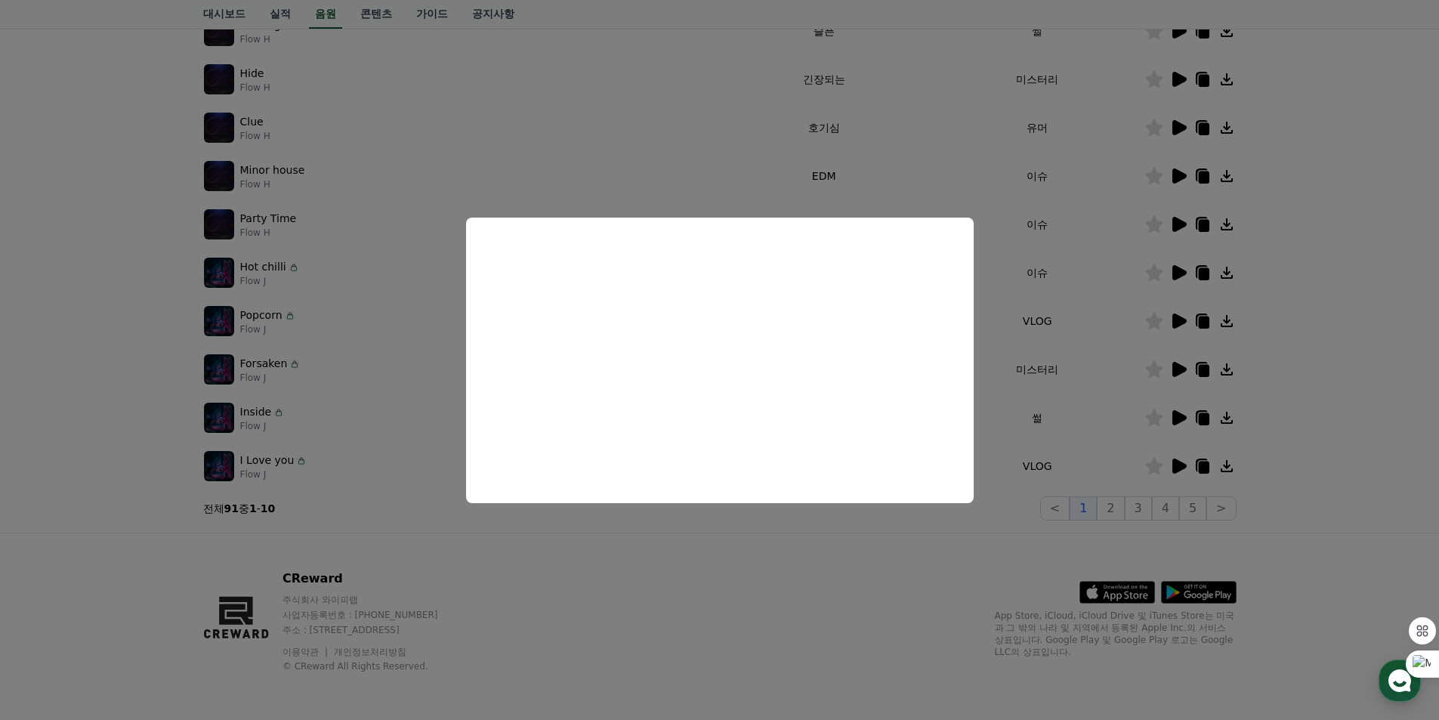
click at [680, 122] on button "close modal" at bounding box center [719, 360] width 1439 height 720
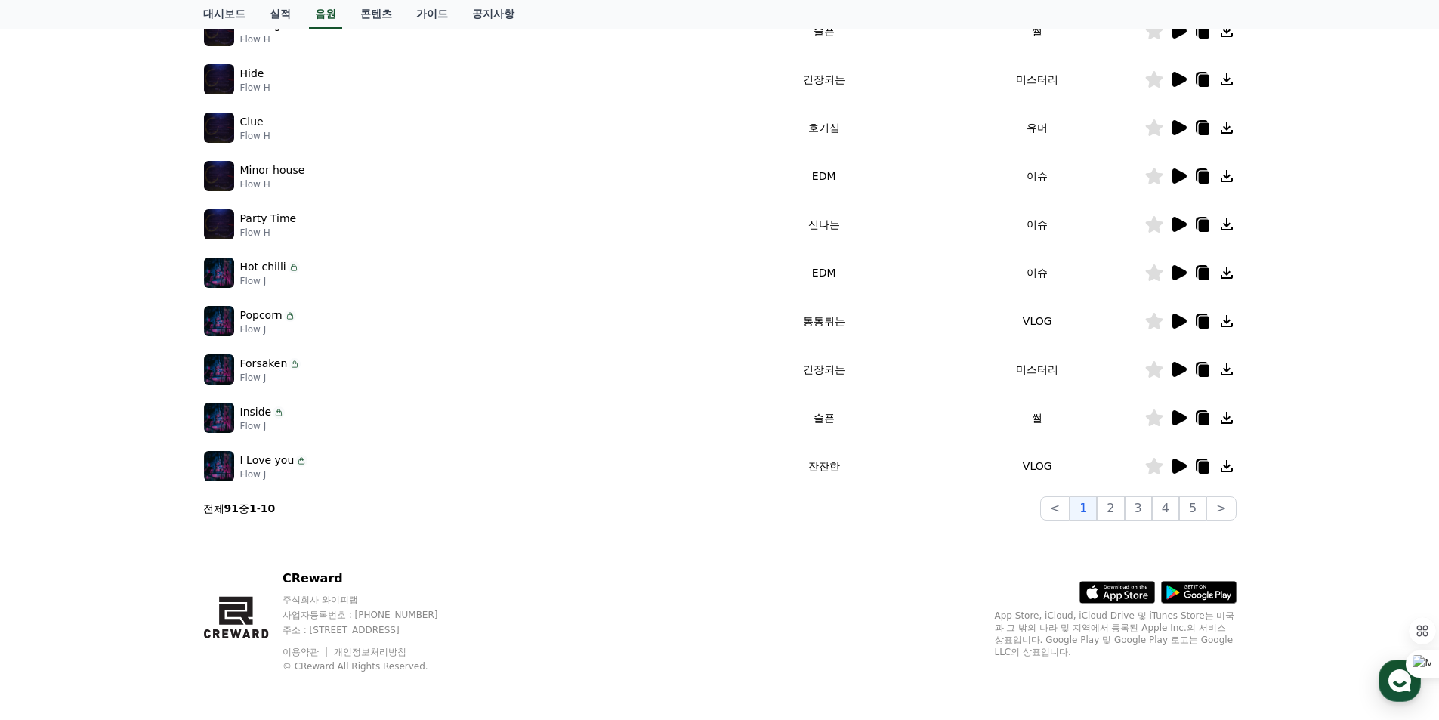
click at [1181, 376] on icon at bounding box center [1179, 369] width 18 height 18
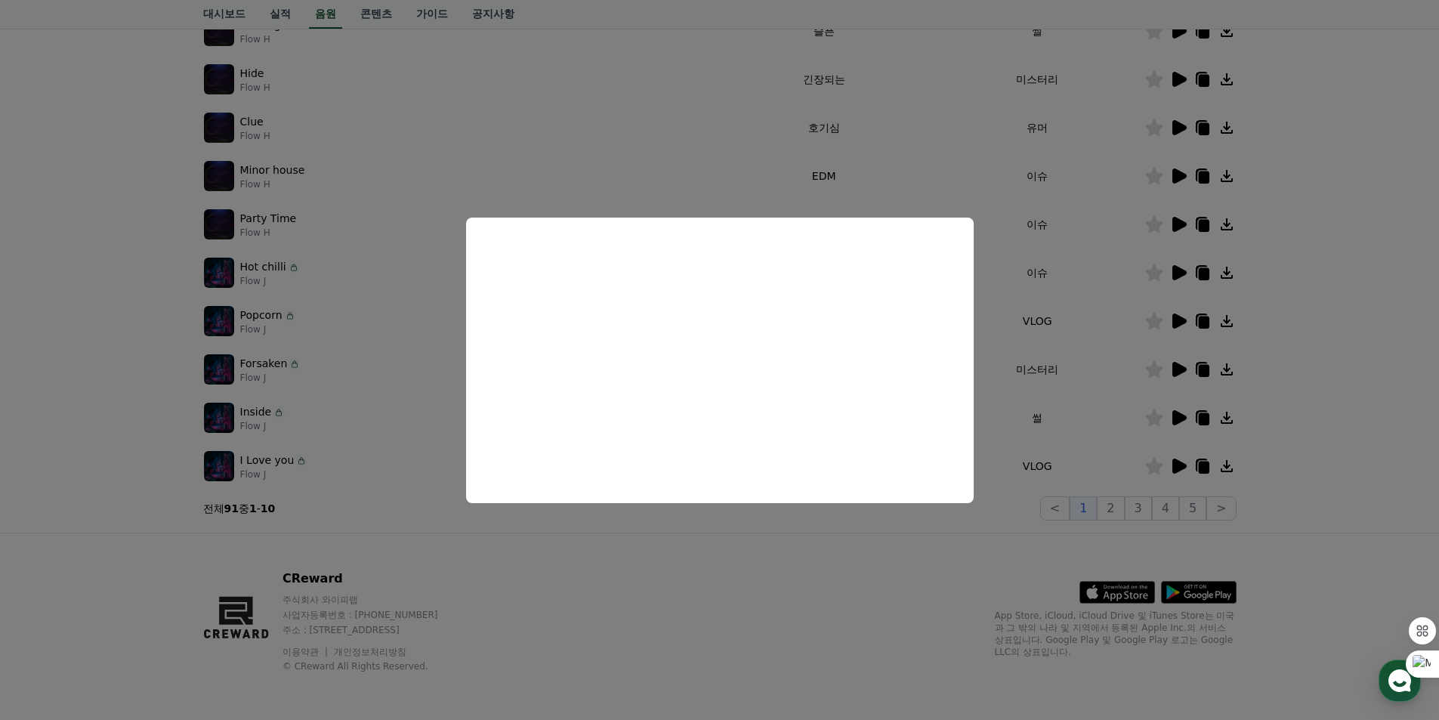
click at [674, 158] on button "close modal" at bounding box center [719, 360] width 1439 height 720
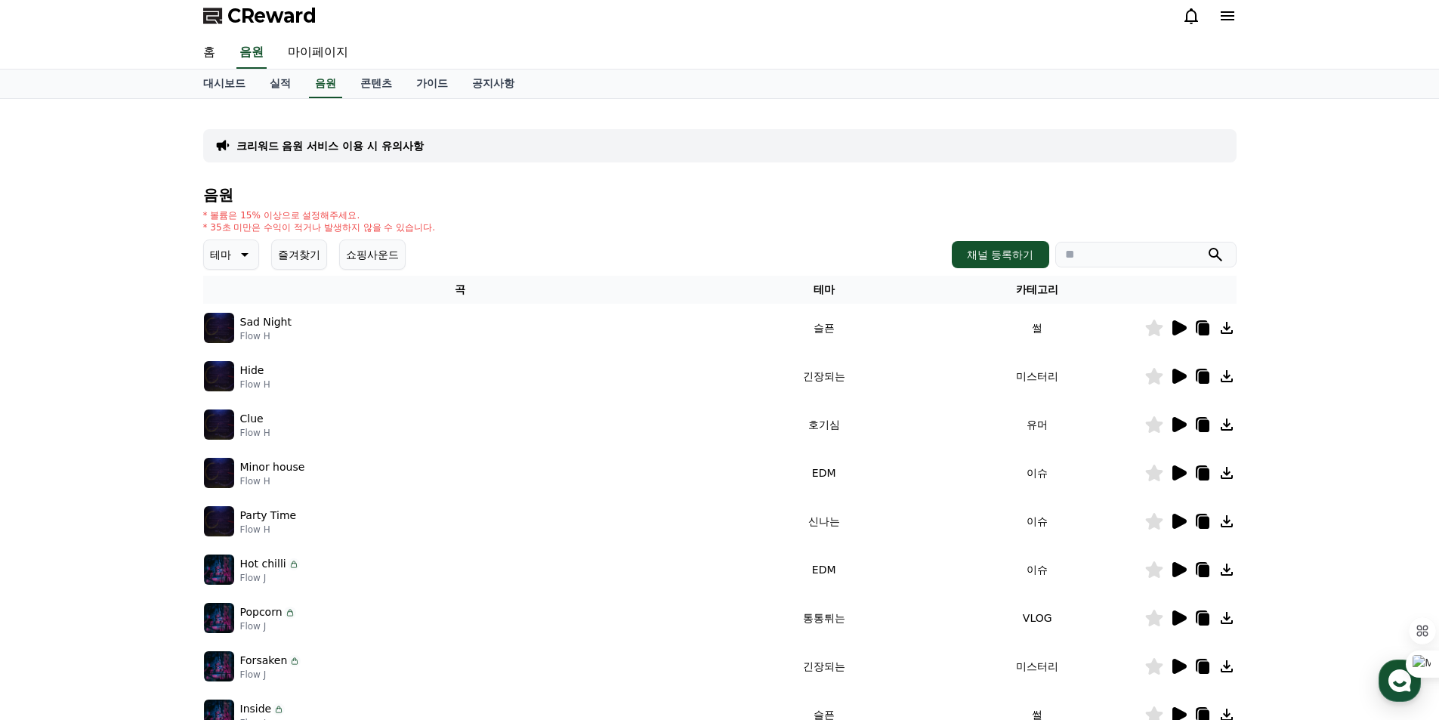
scroll to position [0, 0]
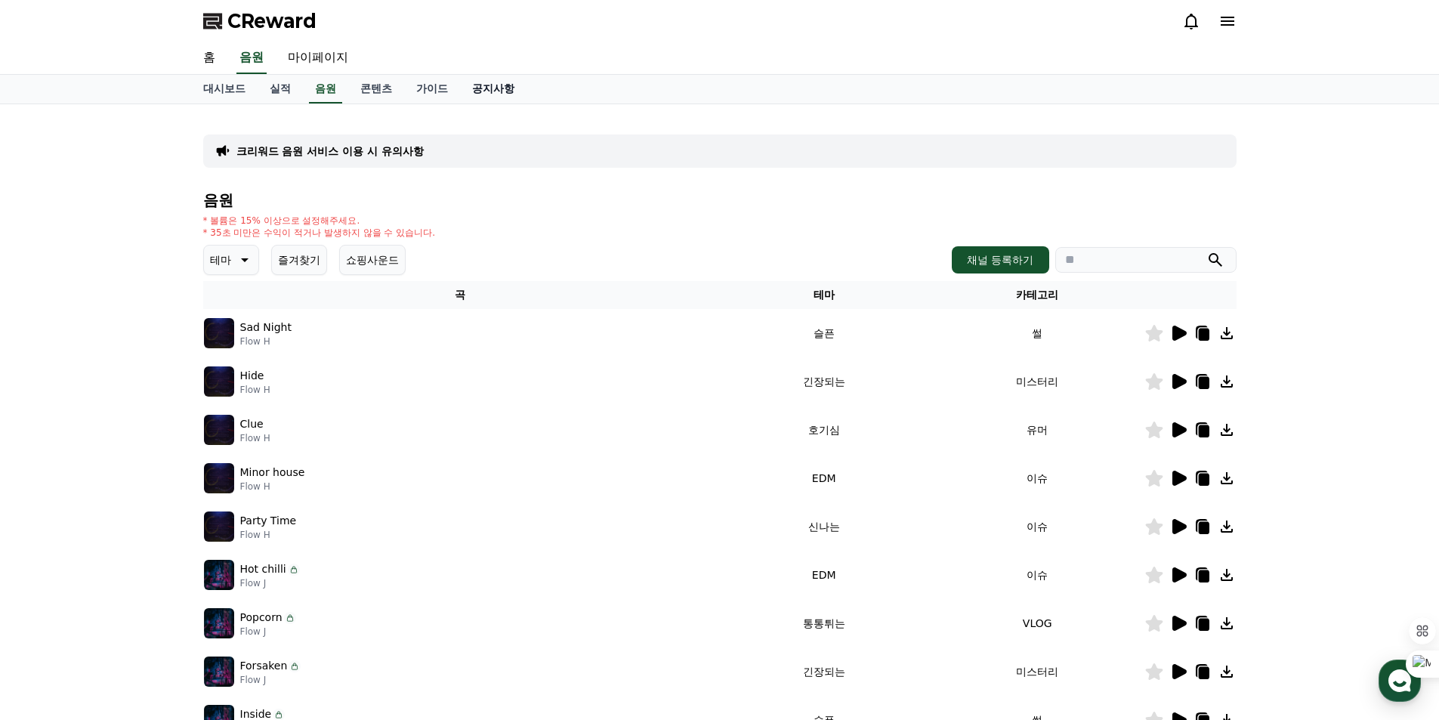
click at [500, 93] on link "공지사항" at bounding box center [493, 89] width 66 height 29
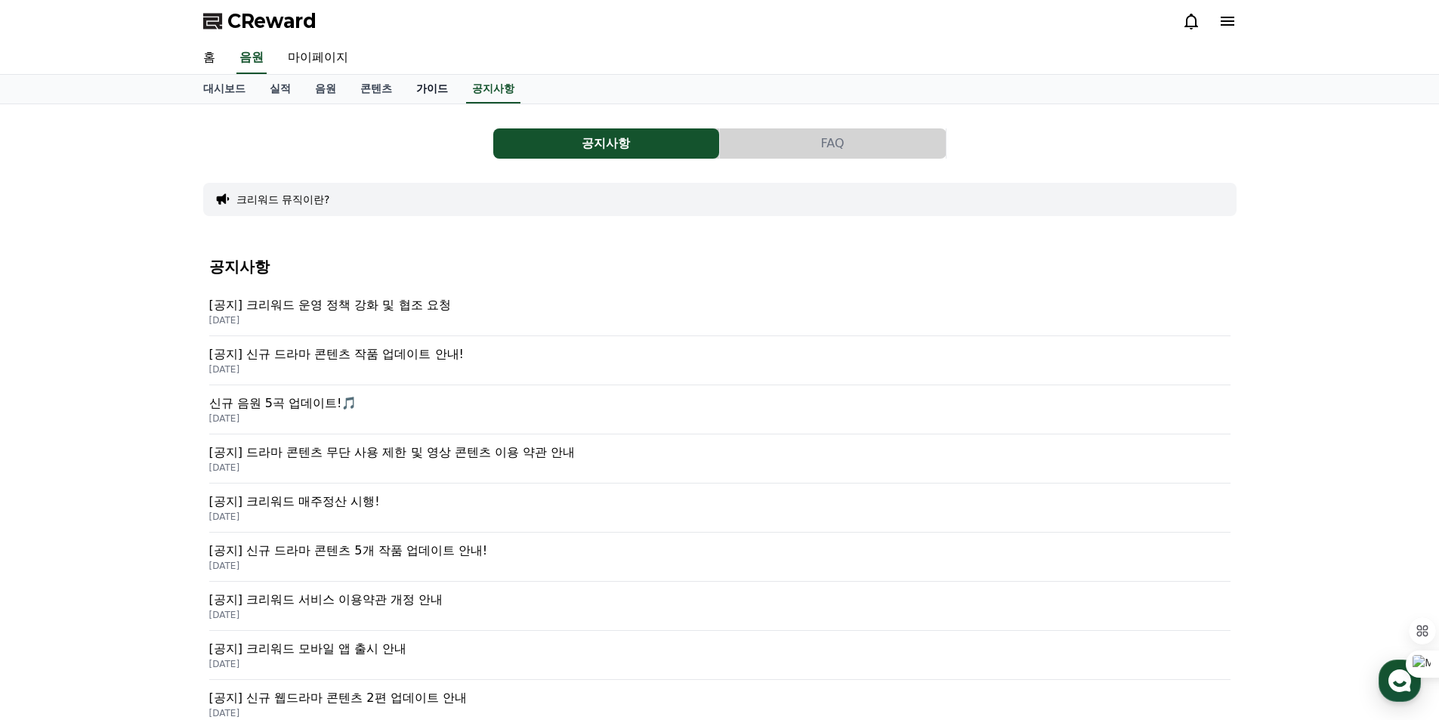
click at [438, 94] on link "가이드" at bounding box center [432, 89] width 56 height 29
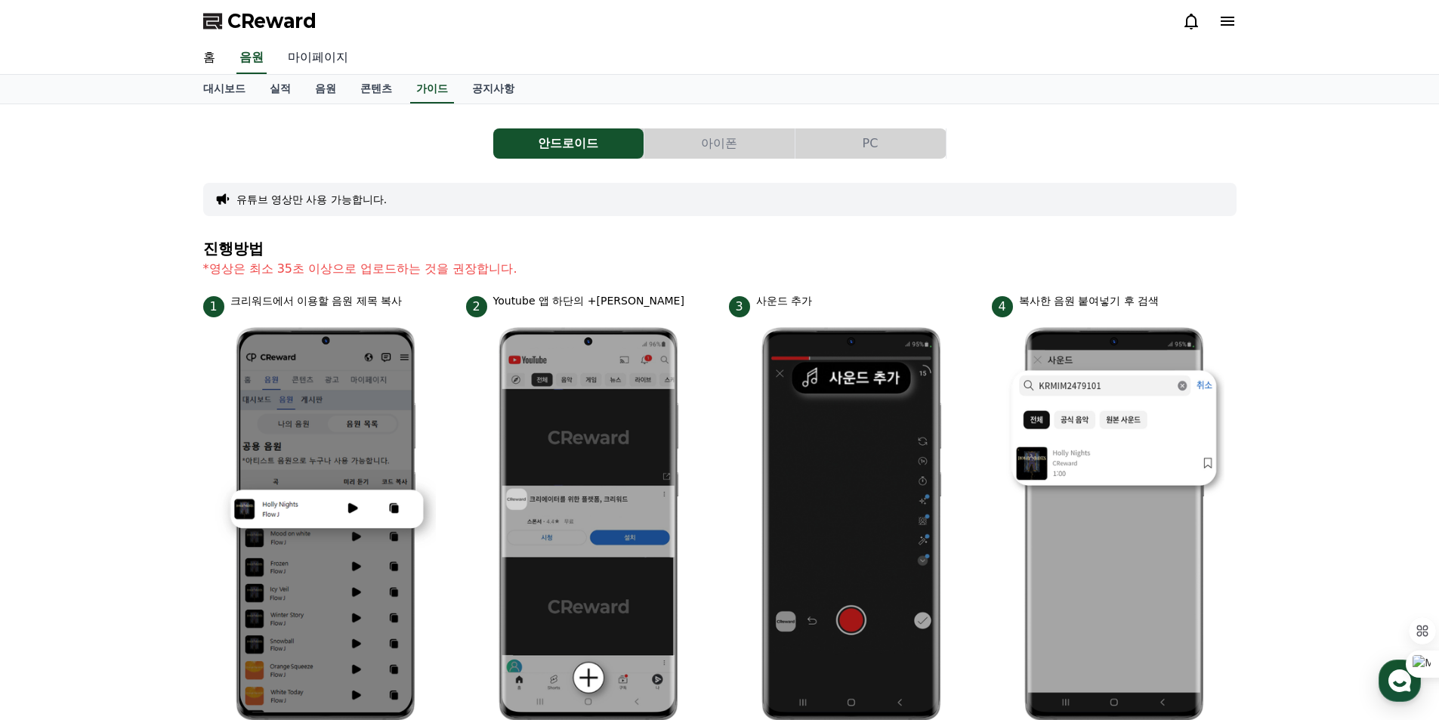
click at [304, 54] on link "마이페이지" at bounding box center [318, 58] width 85 height 32
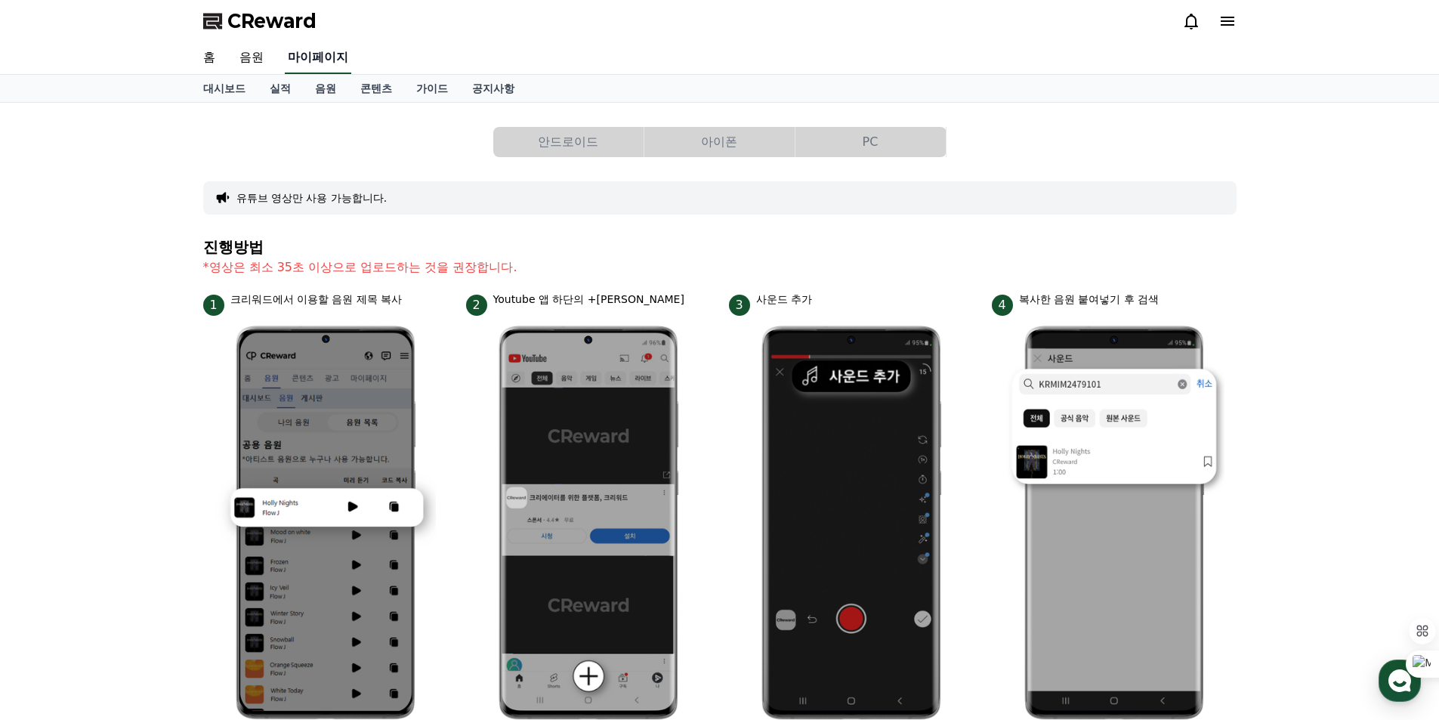
select select "**********"
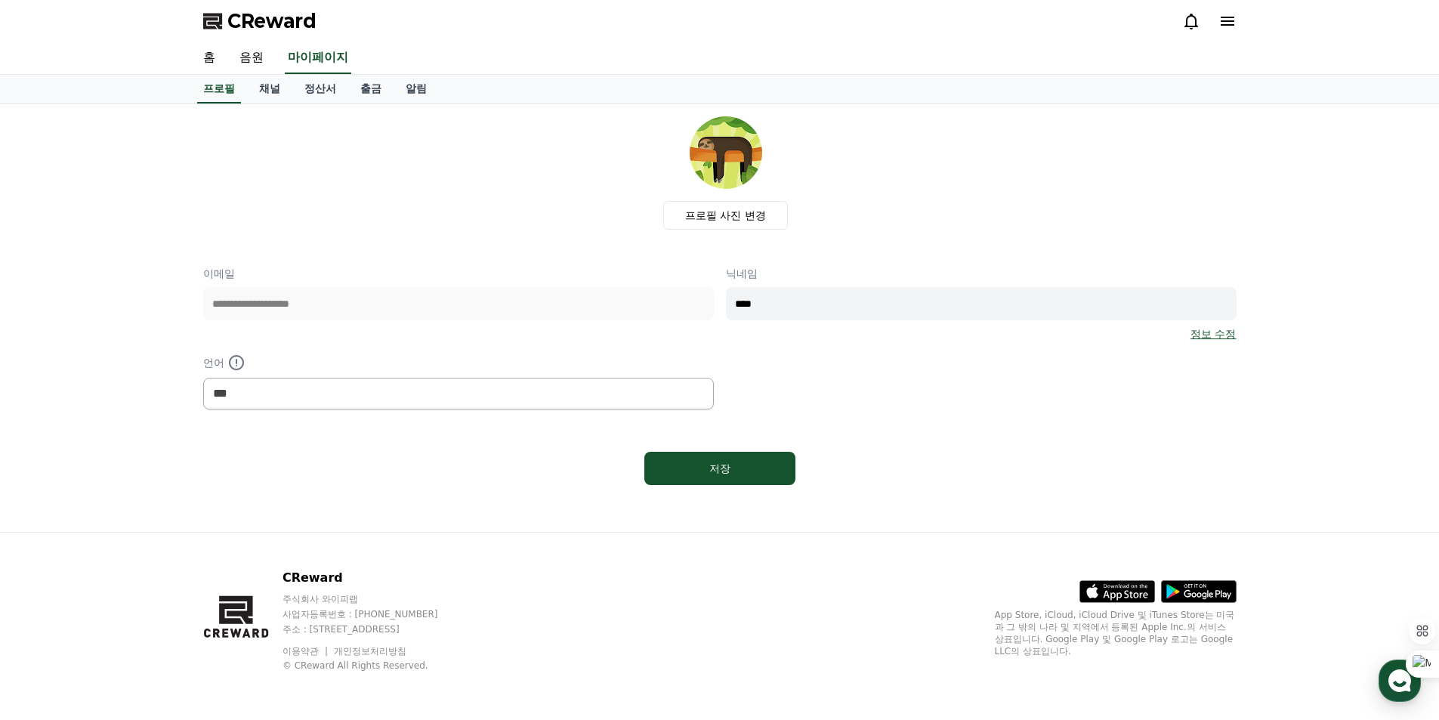
click at [286, 28] on span "CReward" at bounding box center [271, 21] width 89 height 24
